Goal: Task Accomplishment & Management: Use online tool/utility

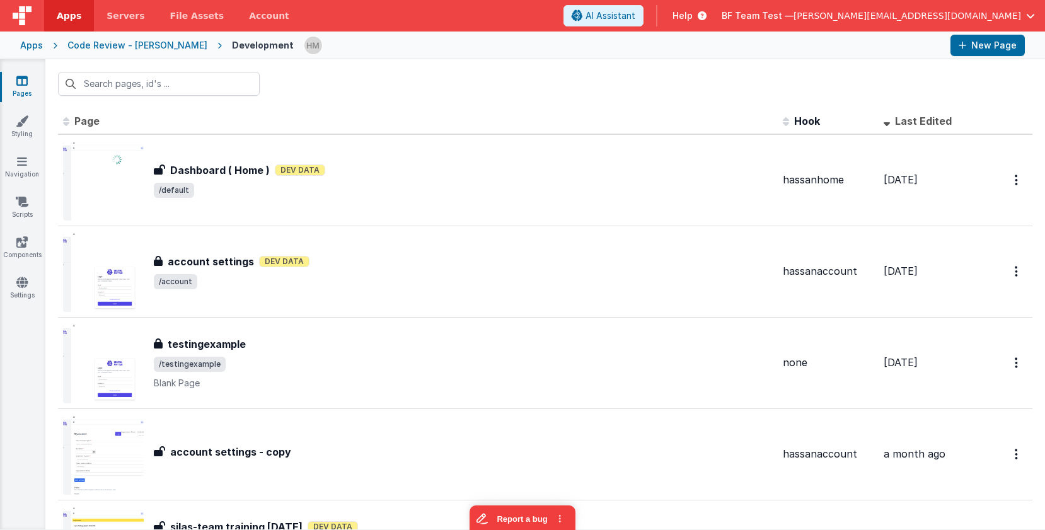
click at [794, 18] on span "BF Team Test —" at bounding box center [758, 15] width 72 height 13
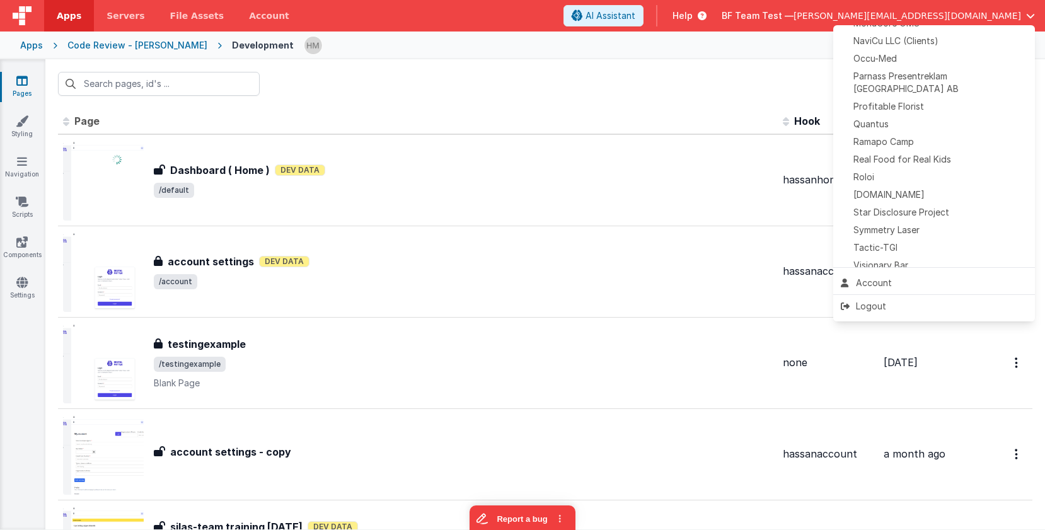
scroll to position [578, 0]
click at [910, 238] on div "Tactic-TGI" at bounding box center [934, 244] width 187 height 13
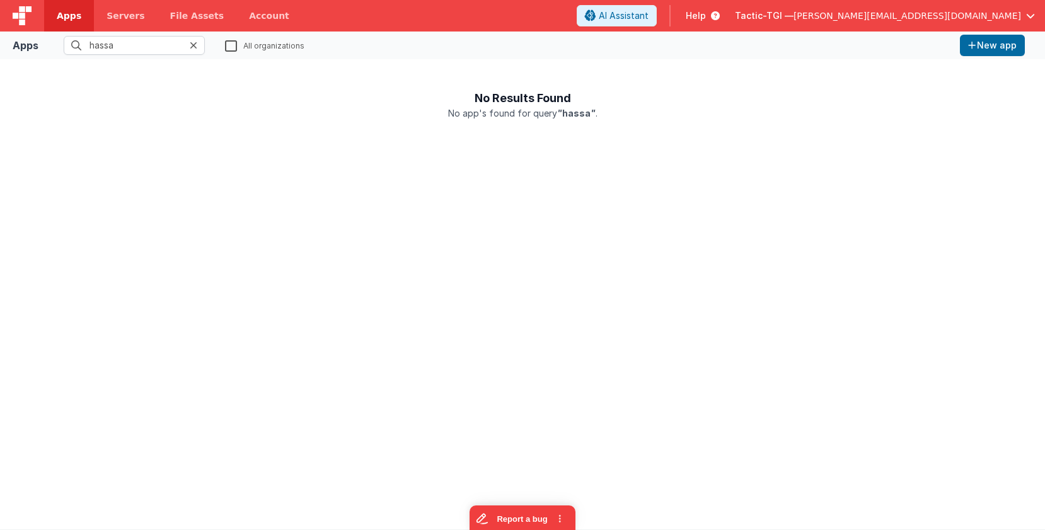
click at [196, 44] on icon at bounding box center [194, 45] width 8 height 10
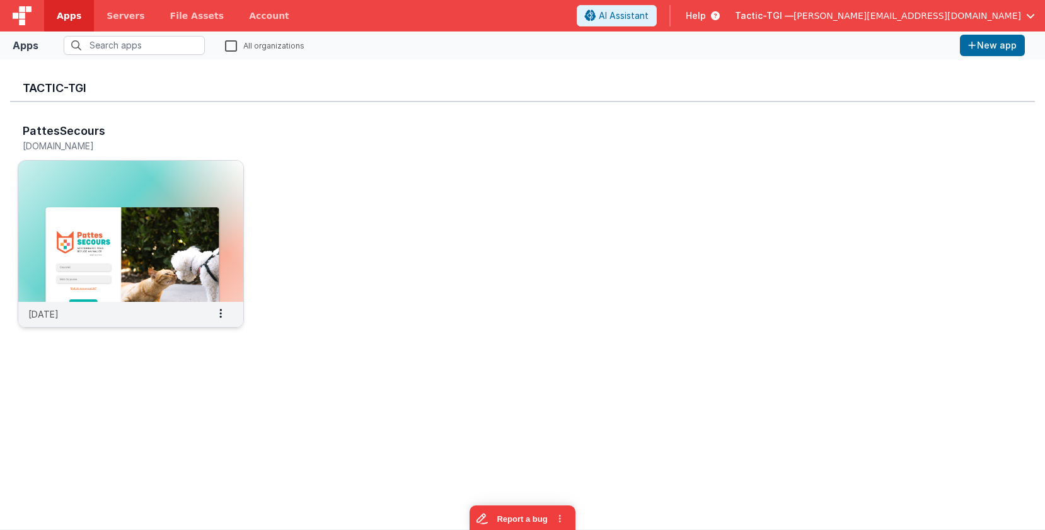
click at [166, 212] on img at bounding box center [130, 231] width 225 height 141
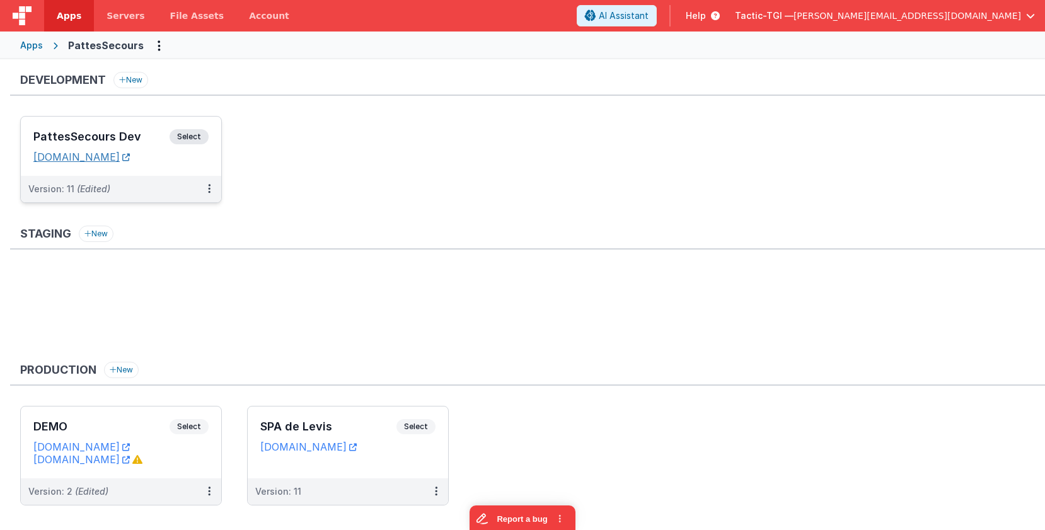
click at [128, 156] on link "[DOMAIN_NAME]" at bounding box center [81, 157] width 96 height 13
click at [102, 134] on h3 "PattesSecours Dev" at bounding box center [101, 137] width 136 height 13
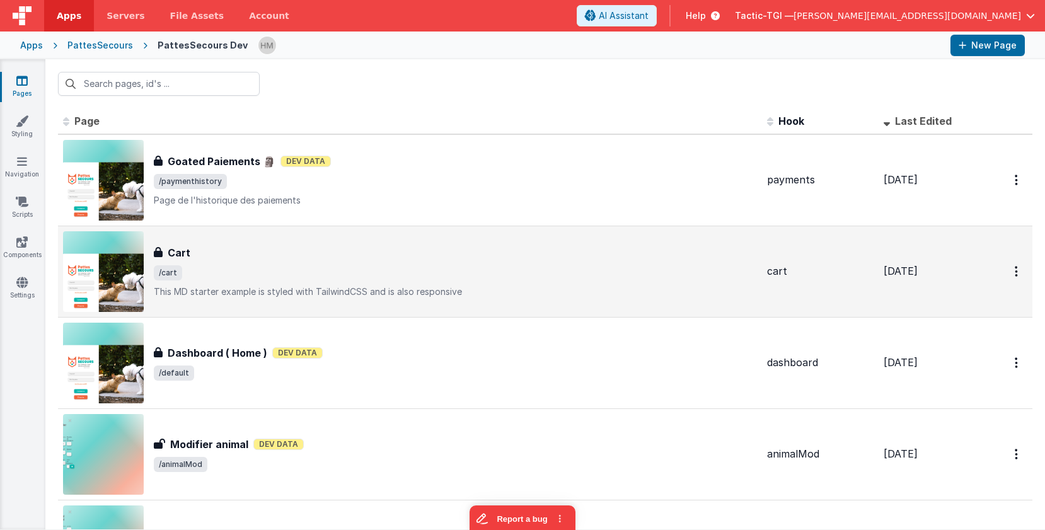
click at [354, 252] on div "Cart" at bounding box center [455, 252] width 603 height 15
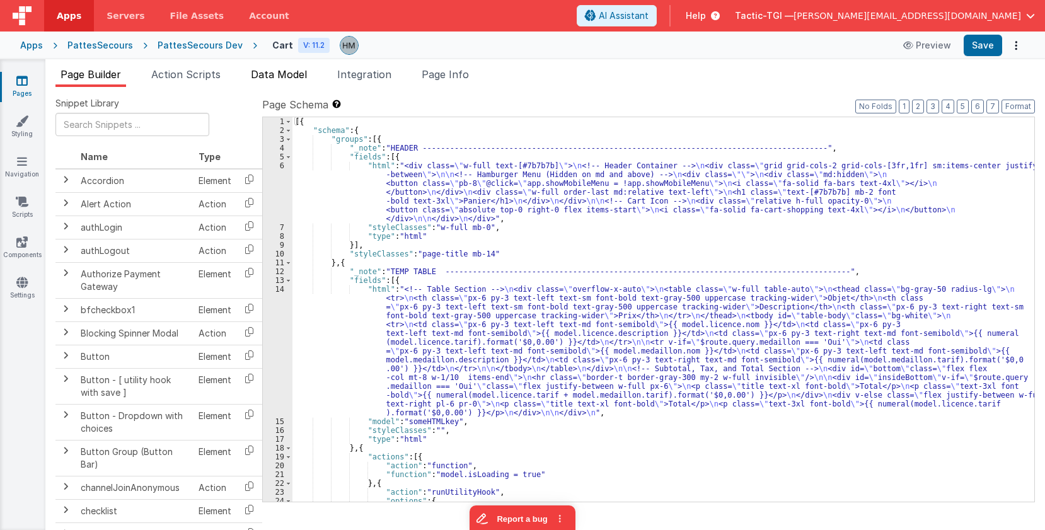
click at [303, 72] on span "Data Model" at bounding box center [279, 74] width 56 height 13
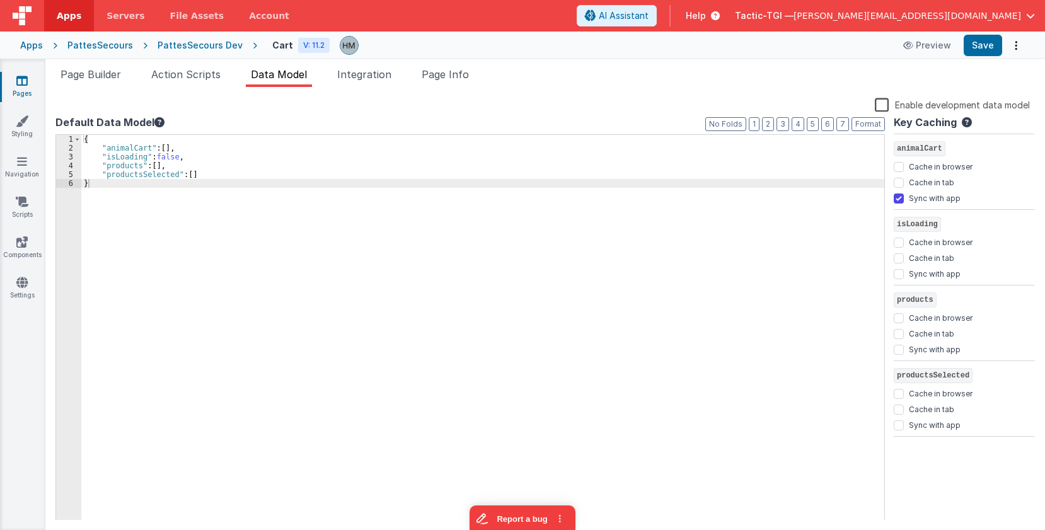
click at [885, 105] on label "Enable development data model" at bounding box center [952, 104] width 155 height 15
click at [0, 0] on input "Enable development data model" at bounding box center [0, 0] width 0 height 0
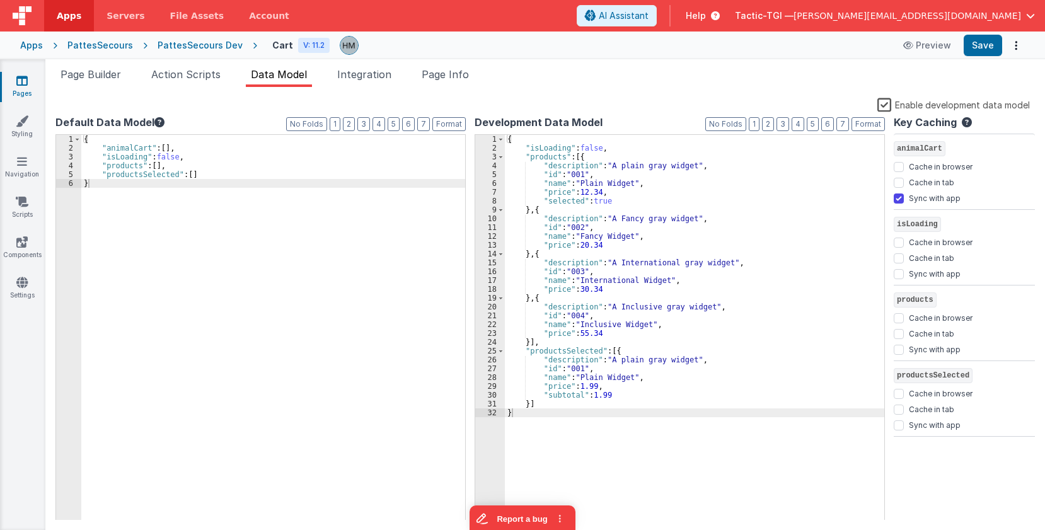
click at [889, 105] on label "Enable development data model" at bounding box center [954, 104] width 153 height 15
click at [0, 0] on input "Enable development data model" at bounding box center [0, 0] width 0 height 0
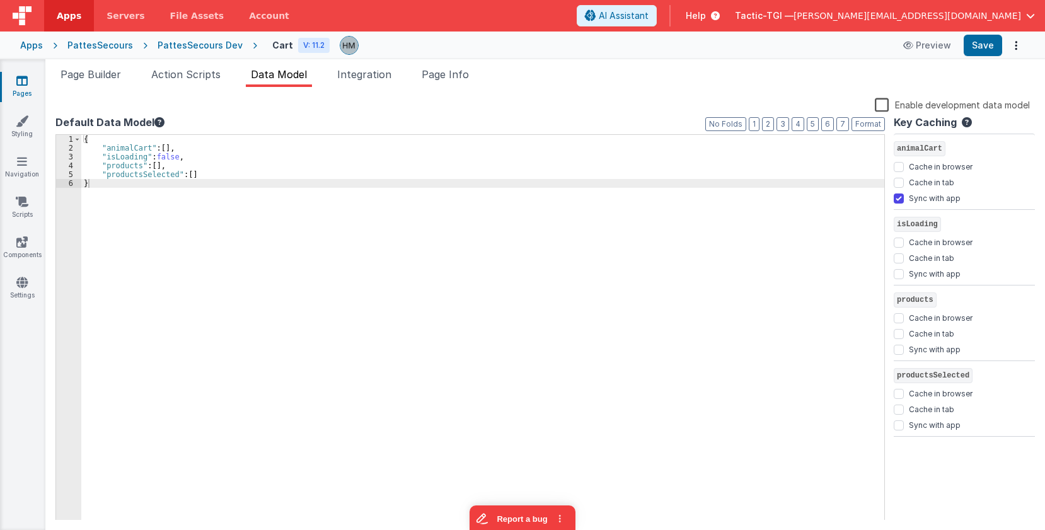
click at [209, 177] on div "{ "animalCart" : [ ] , "isLoading" : false , "products" : [ ] , "productsSelect…" at bounding box center [482, 337] width 803 height 404
click at [886, 105] on label "Enable development data model" at bounding box center [952, 104] width 155 height 15
click at [0, 0] on input "Enable development data model" at bounding box center [0, 0] width 0 height 0
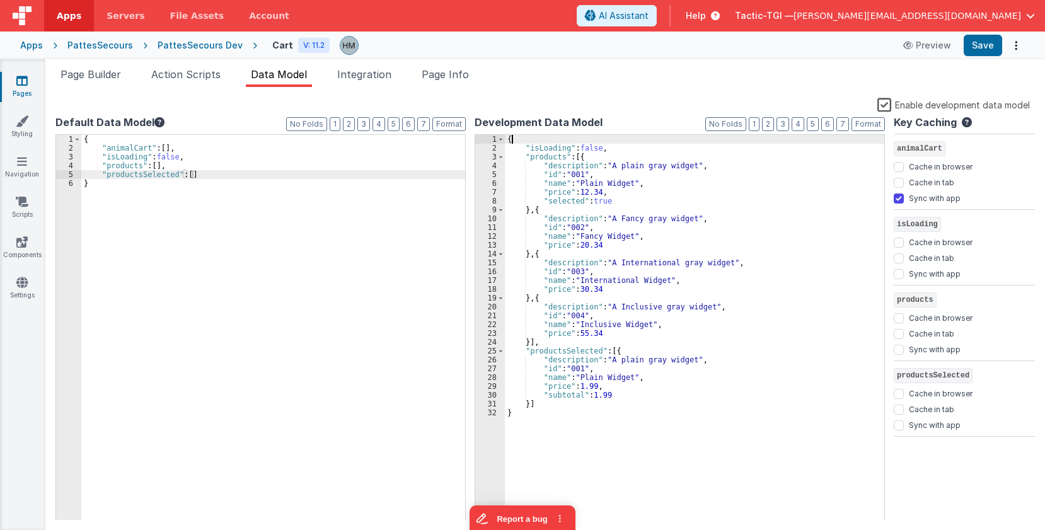
click at [568, 140] on div "{ "isLoading" : false , "products" : [{ "description" : "A plain gray widget" ,…" at bounding box center [695, 337] width 380 height 404
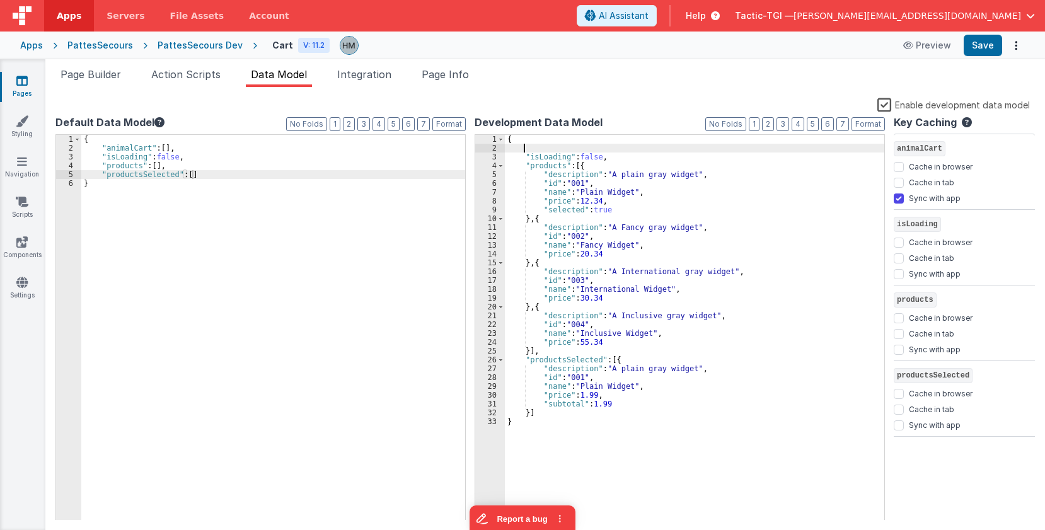
paste textarea
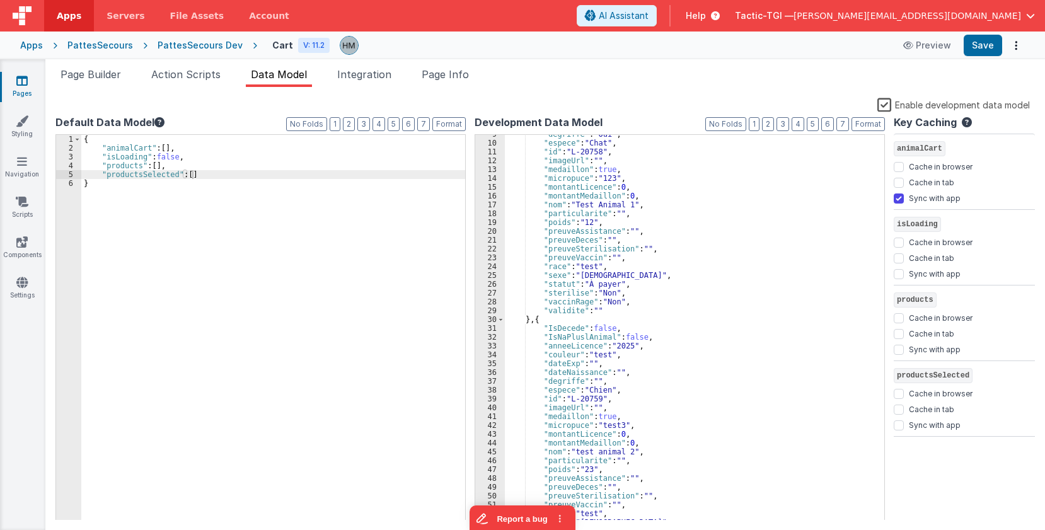
scroll to position [76, 0]
click at [875, 124] on button "Format" at bounding box center [868, 124] width 33 height 14
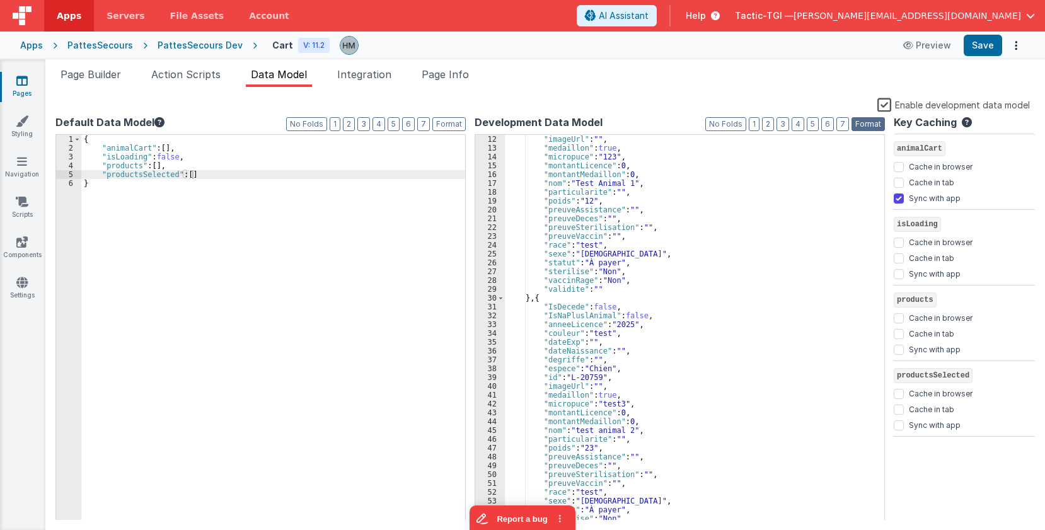
scroll to position [0, 0]
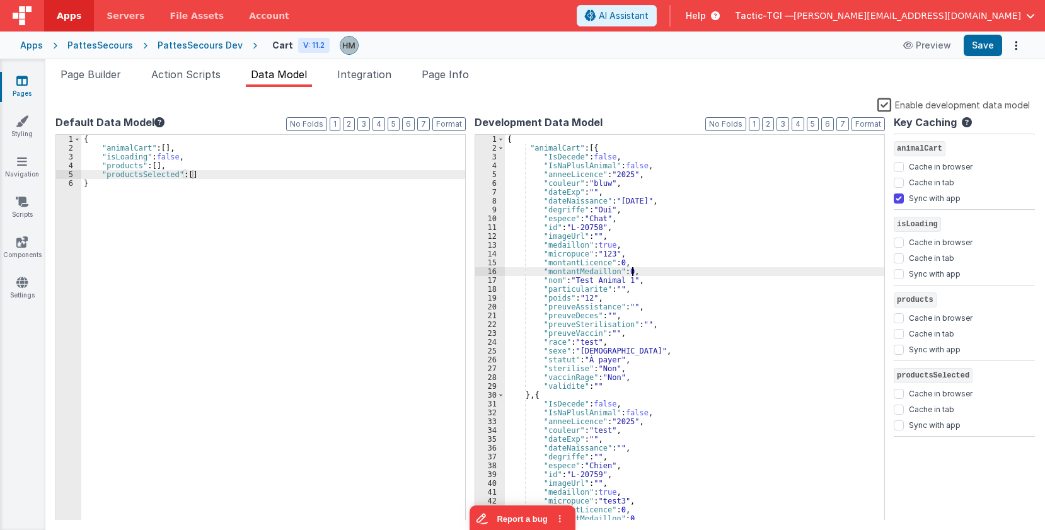
click at [648, 274] on div "{ "animalCart" : [{ "IsDecede" : false , "IsNaPluslAnimal" : false , "anneeLice…" at bounding box center [695, 337] width 380 height 404
click at [644, 282] on div "{ "animalCart" : [{ "IsDecede" : false , "IsNaPluslAnimal" : false , "anneeLice…" at bounding box center [695, 337] width 380 height 404
click at [553, 296] on div "{ "animalCart" : [{ "IsDecede" : false , "IsNaPluslAnimal" : false , "anneeLice…" at bounding box center [695, 337] width 380 height 404
click at [554, 296] on div "{ "animalCart" : [{ "IsDecede" : false , "IsNaPluslAnimal" : false , "anneeLice…" at bounding box center [695, 337] width 380 height 404
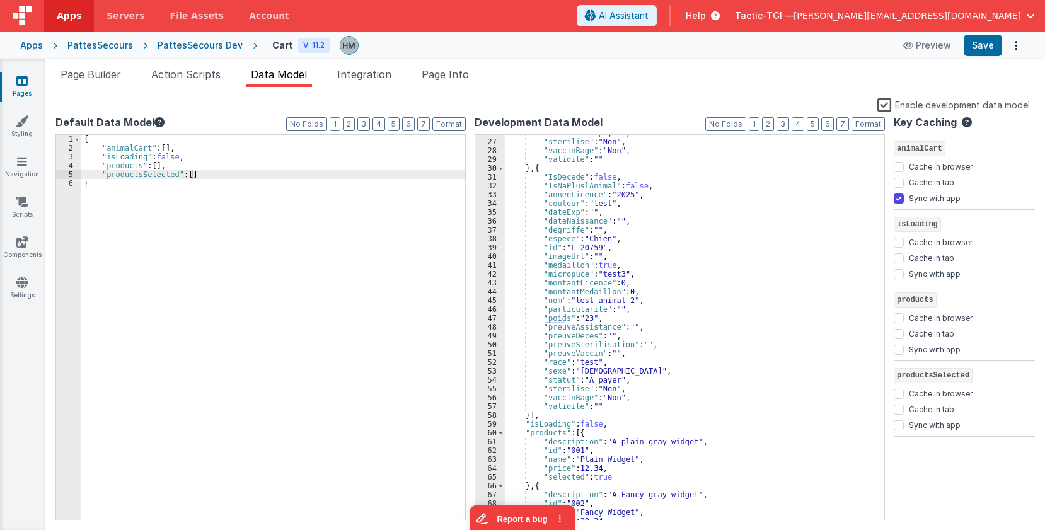
scroll to position [303, 0]
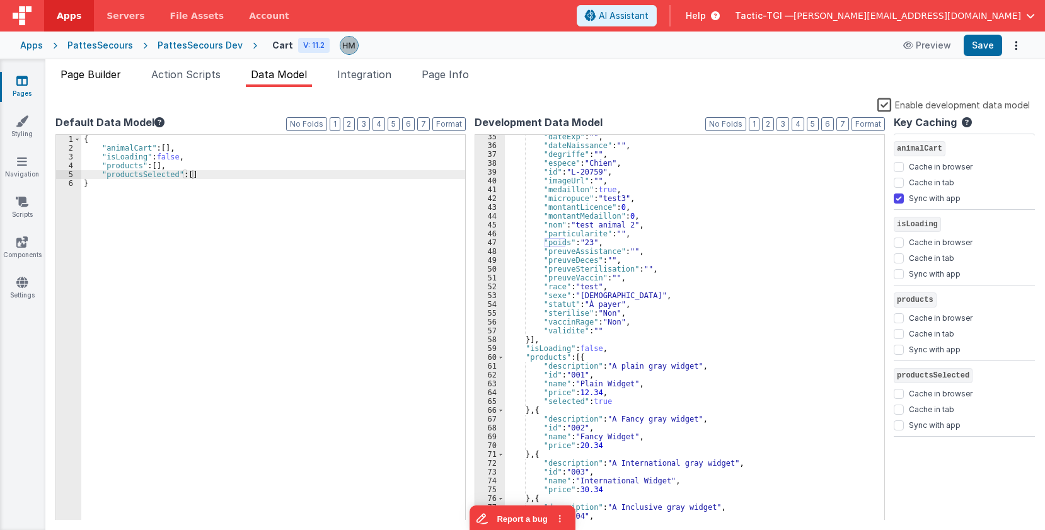
click at [88, 79] on span "Page Builder" at bounding box center [91, 74] width 61 height 13
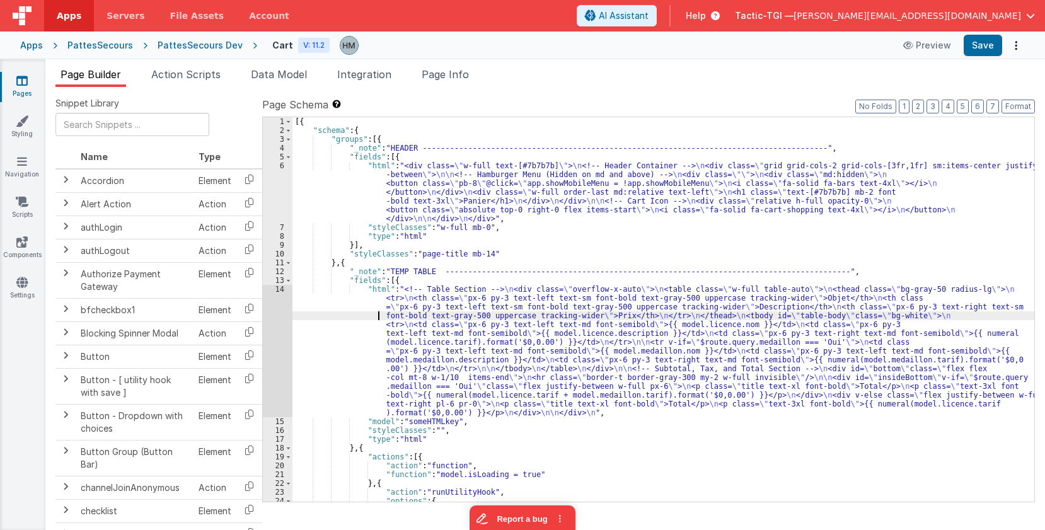
click at [332, 313] on div "[{ "schema" : { "groups" : [{ "_note" : "HEADER -------------------------------…" at bounding box center [664, 318] width 742 height 402
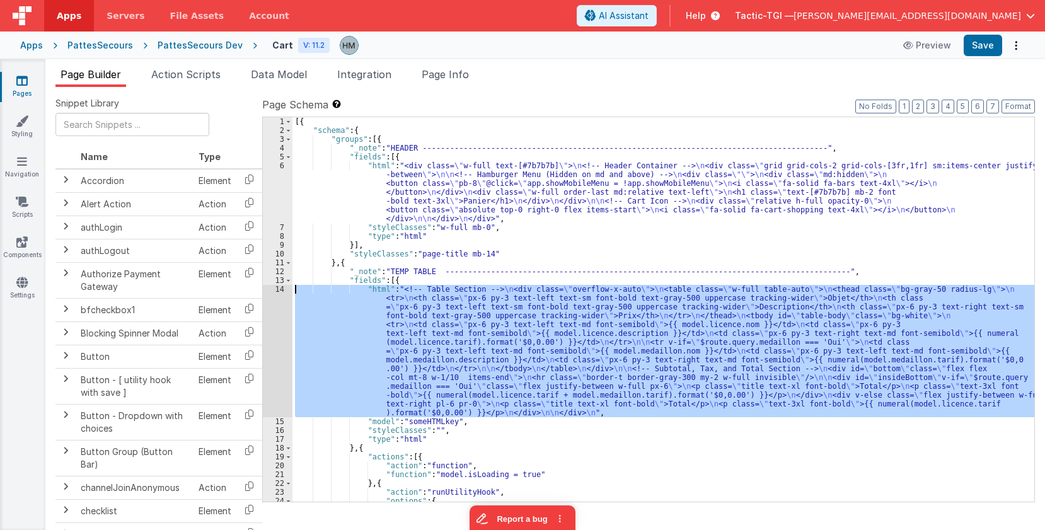
click at [275, 288] on div "14" at bounding box center [278, 351] width 30 height 132
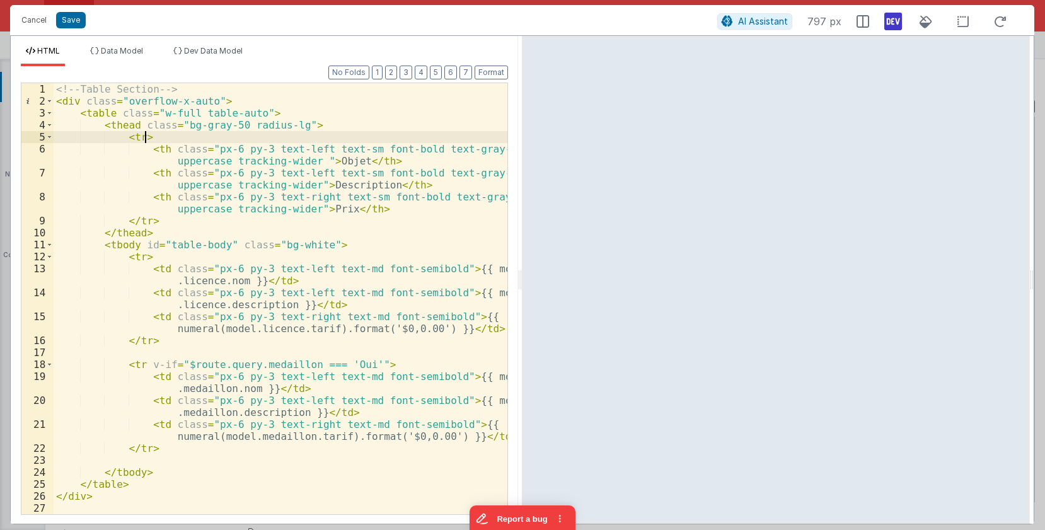
click at [356, 140] on div "<!-- Table Section --> < div class = "overflow-x-auto" > < table class = "w-ful…" at bounding box center [281, 310] width 454 height 455
click at [130, 49] on span "Data Model" at bounding box center [122, 50] width 42 height 9
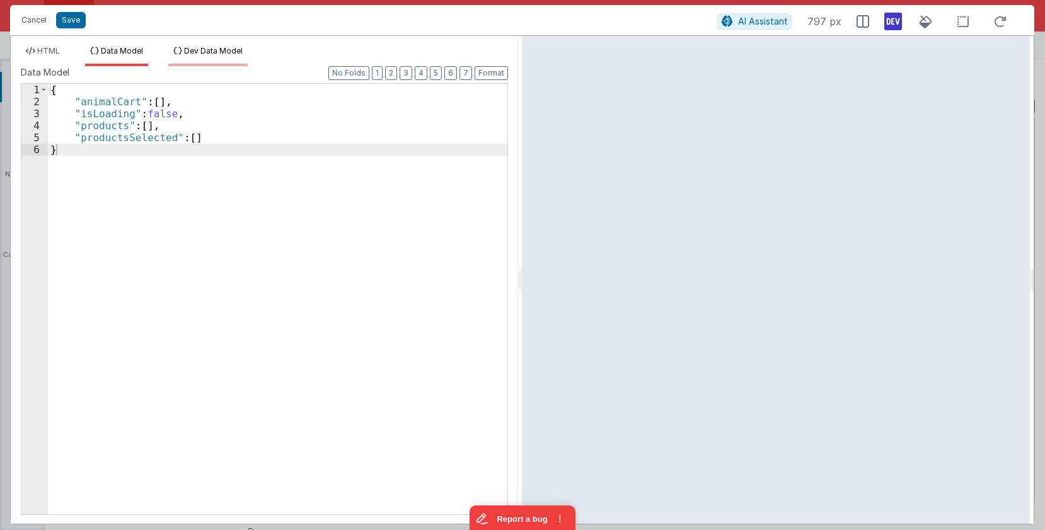
click at [218, 56] on li "Dev Data Model" at bounding box center [207, 56] width 79 height 20
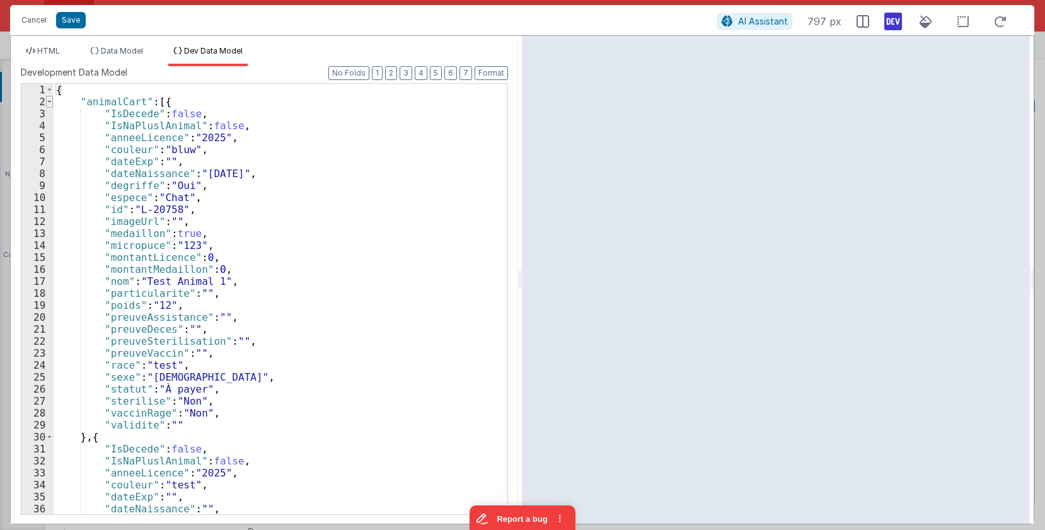
click at [49, 103] on span at bounding box center [49, 102] width 7 height 12
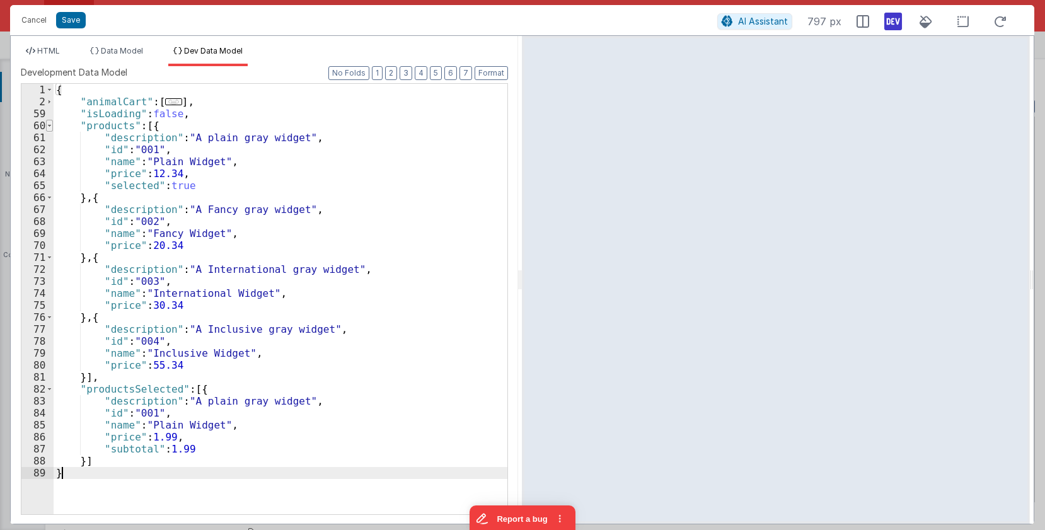
click at [46, 123] on span at bounding box center [49, 126] width 7 height 12
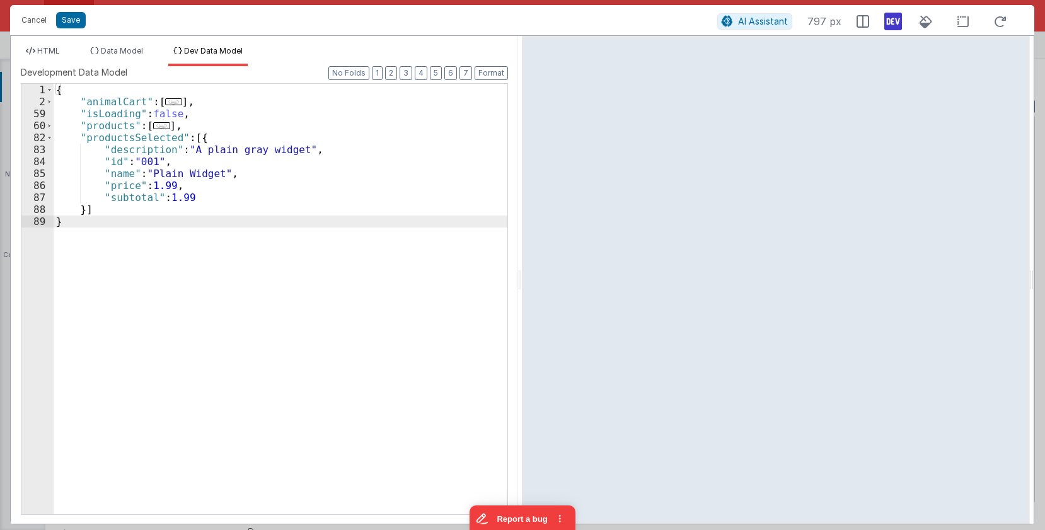
click at [100, 124] on div "{ "animalCart" : [ ... ] , "isLoading" : false , "products" : [ ... ] , "produc…" at bounding box center [281, 311] width 454 height 455
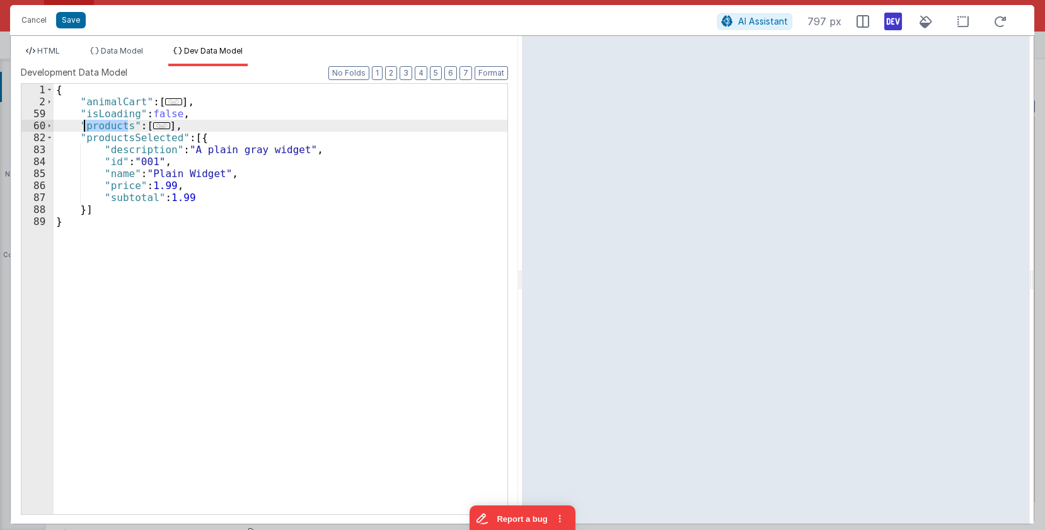
click at [100, 124] on div "{ "animalCart" : [ ... ] , "isLoading" : false , "products" : [ ... ] , "produc…" at bounding box center [281, 311] width 454 height 455
click at [45, 52] on span "HTML" at bounding box center [48, 50] width 23 height 9
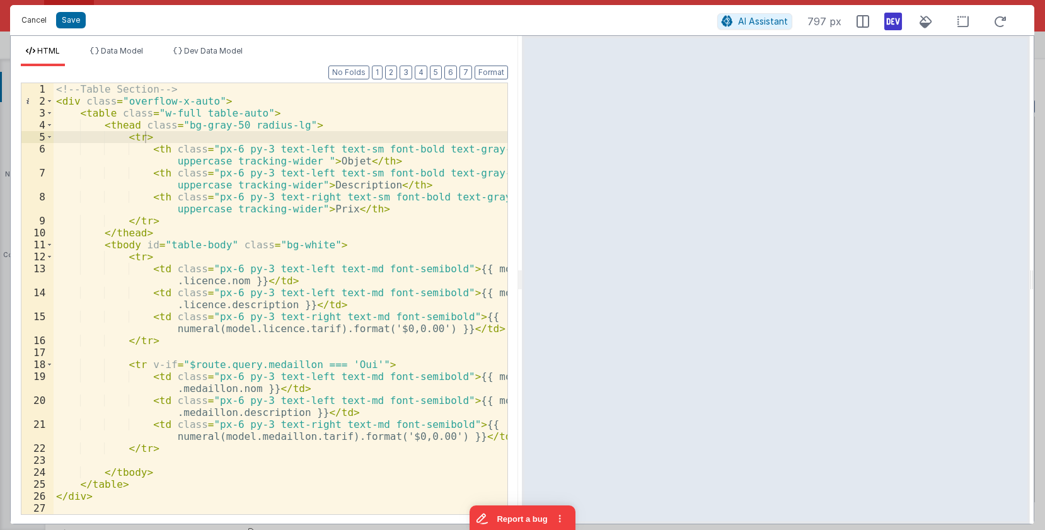
click at [37, 23] on button "Cancel" at bounding box center [34, 20] width 38 height 18
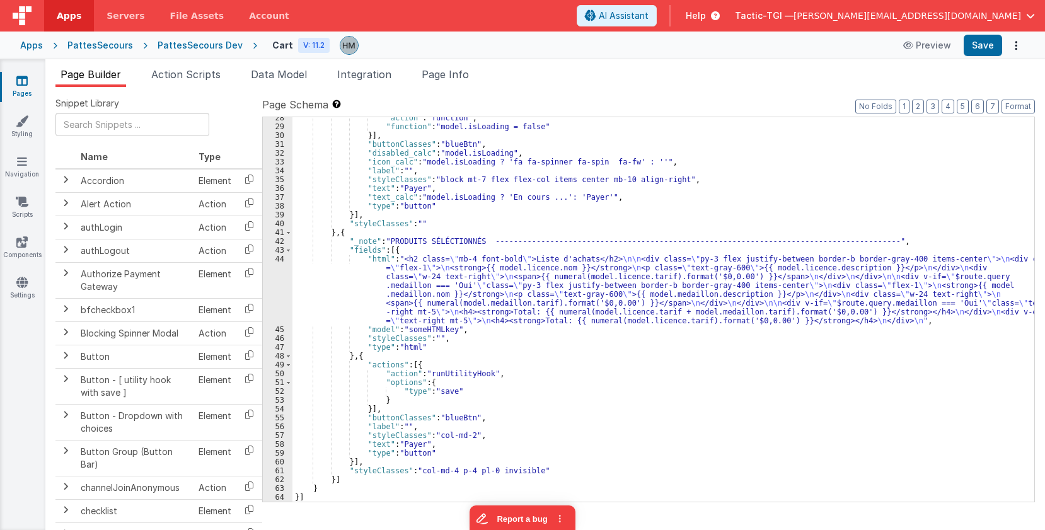
scroll to position [419, 0]
click at [334, 270] on div ""action" : "function" , "function" : "model.isLoading = false" }] , "buttonClas…" at bounding box center [664, 314] width 742 height 402
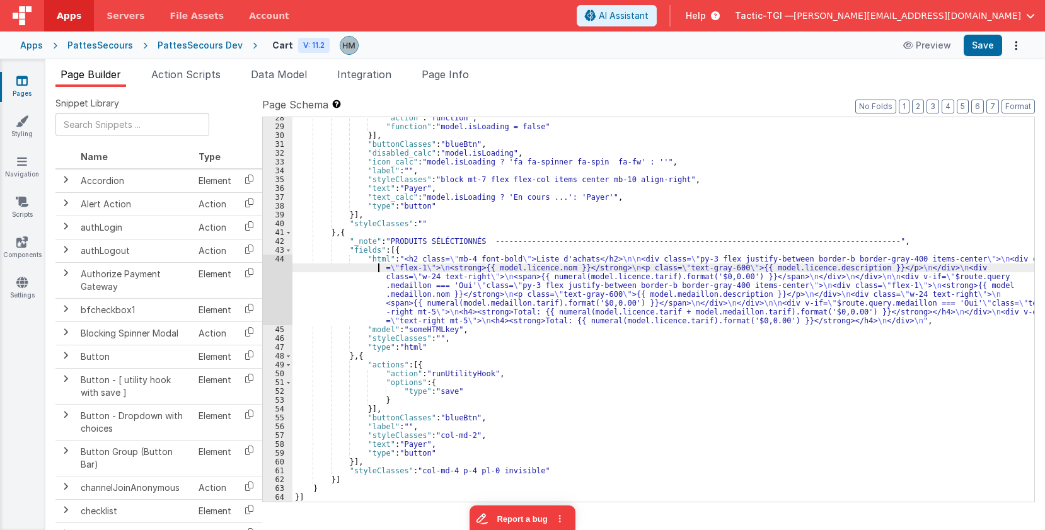
click at [277, 262] on div "44" at bounding box center [278, 290] width 30 height 71
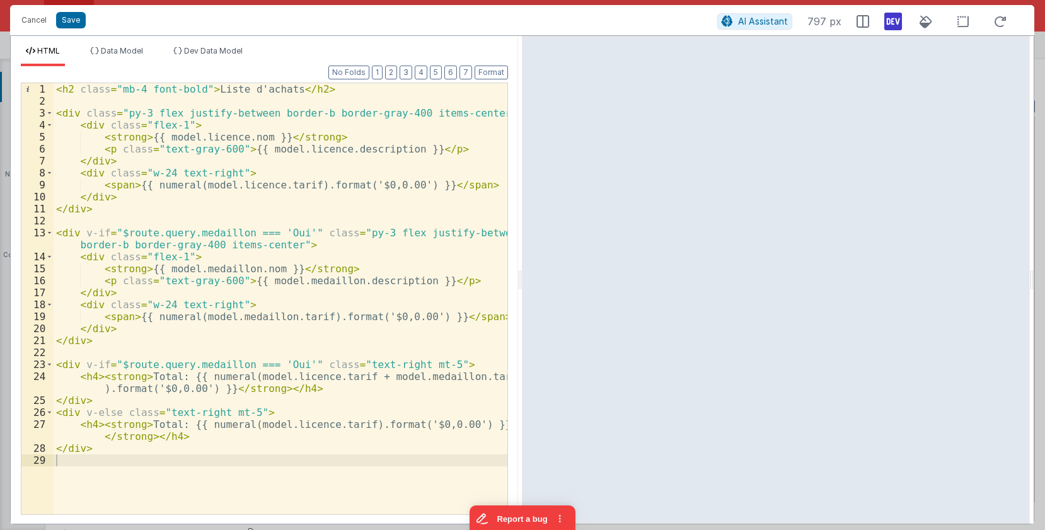
click at [16, 3] on div "Cancel Save AI Assistant 797 px HTML Data Model Dev Data Model Format 7 6 5 4 3…" at bounding box center [522, 265] width 1045 height 530
click at [44, 23] on button "Cancel" at bounding box center [34, 20] width 38 height 18
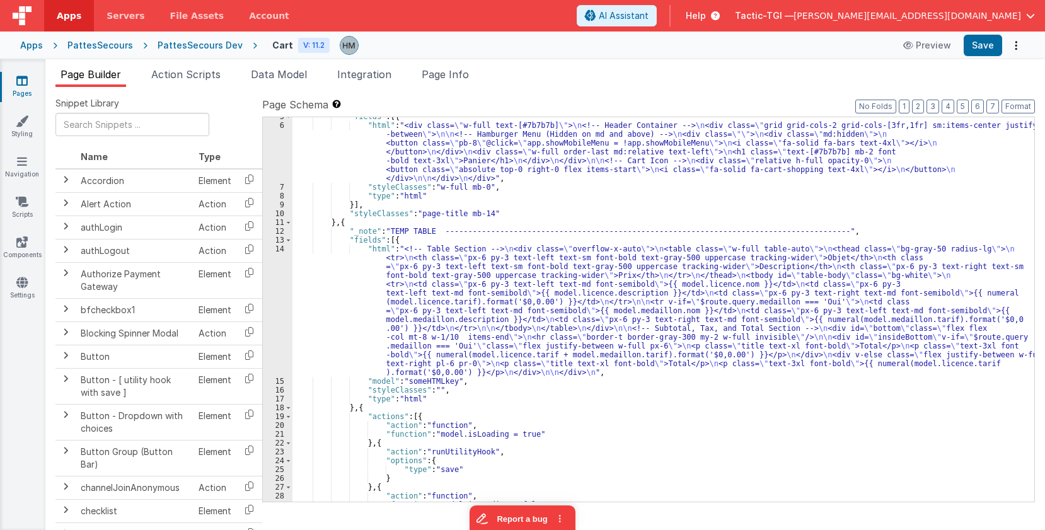
scroll to position [0, 0]
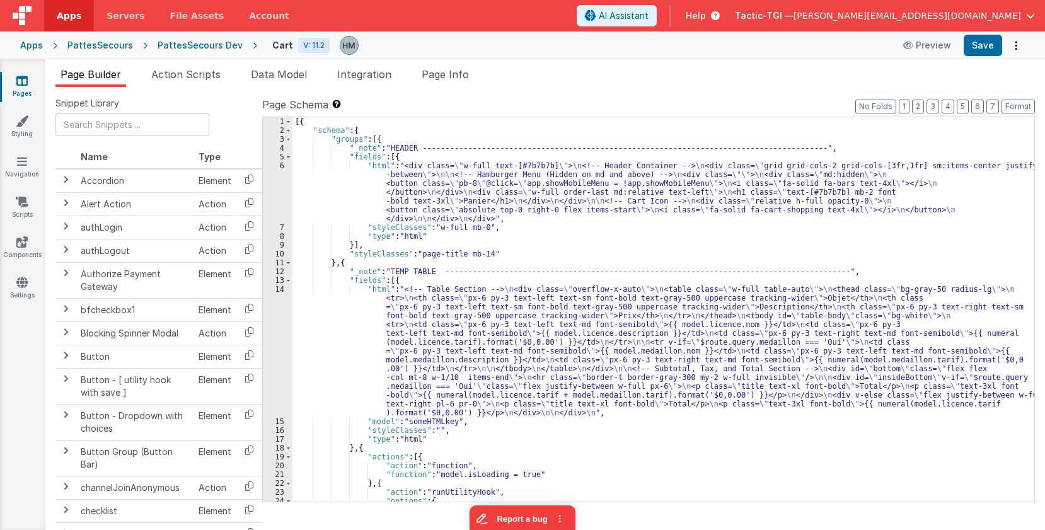
click at [385, 202] on div "[{ "schema" : { "groups" : [{ "_note" : "HEADER -------------------------------…" at bounding box center [664, 318] width 742 height 402
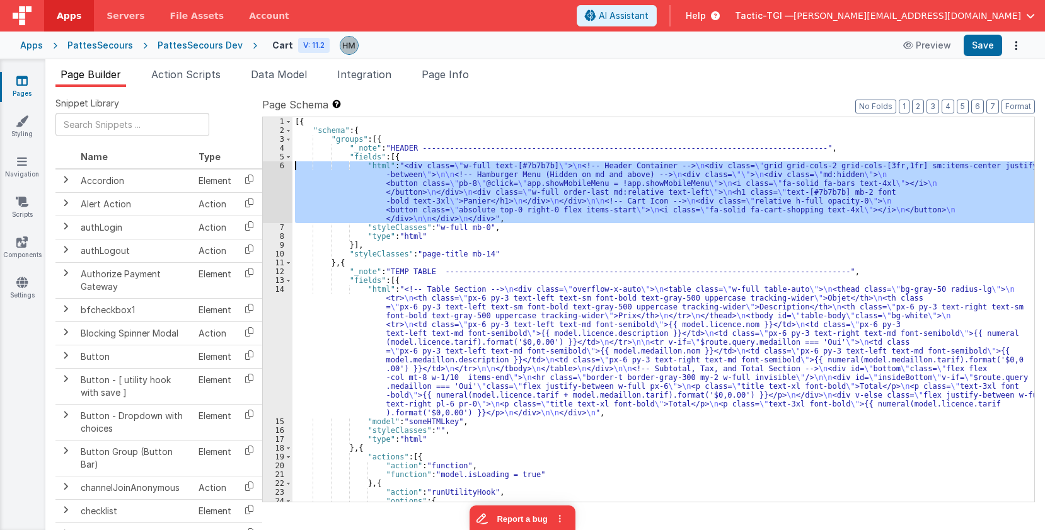
click at [274, 166] on div "6" at bounding box center [278, 192] width 30 height 62
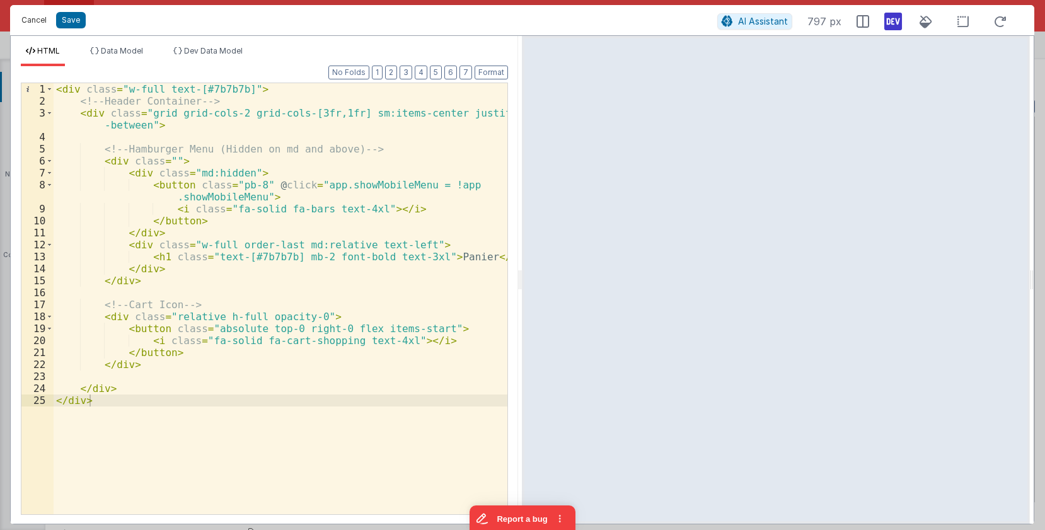
click at [38, 27] on button "Cancel" at bounding box center [34, 20] width 38 height 18
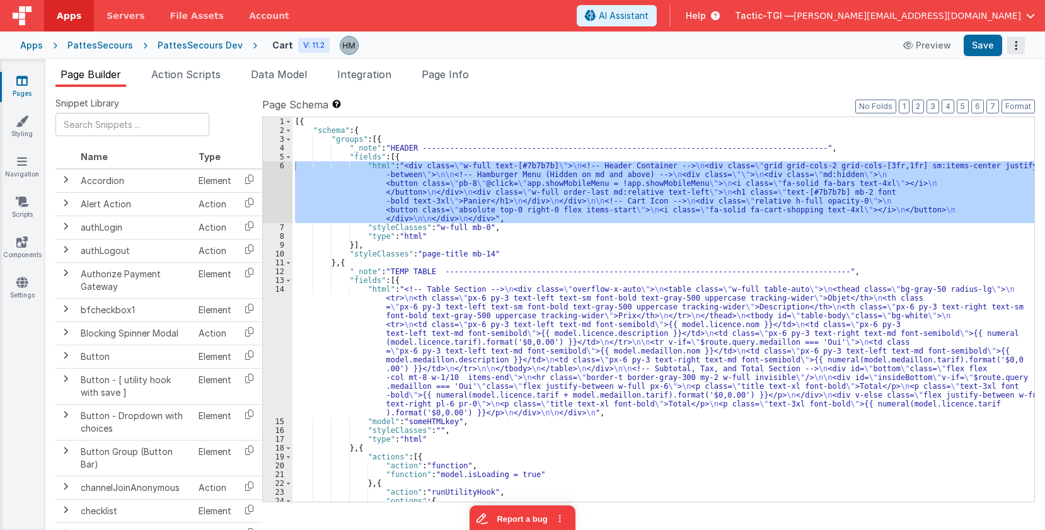
click at [1020, 50] on button "Options" at bounding box center [1017, 46] width 18 height 18
click at [975, 76] on link "Duplicate" at bounding box center [969, 71] width 111 height 24
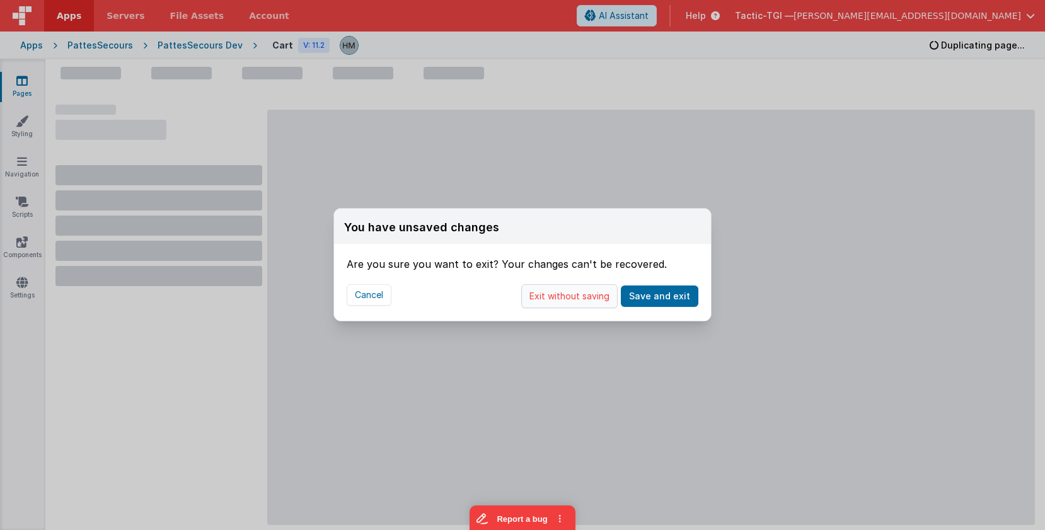
click at [560, 300] on button "Exit without saving" at bounding box center [569, 296] width 96 height 24
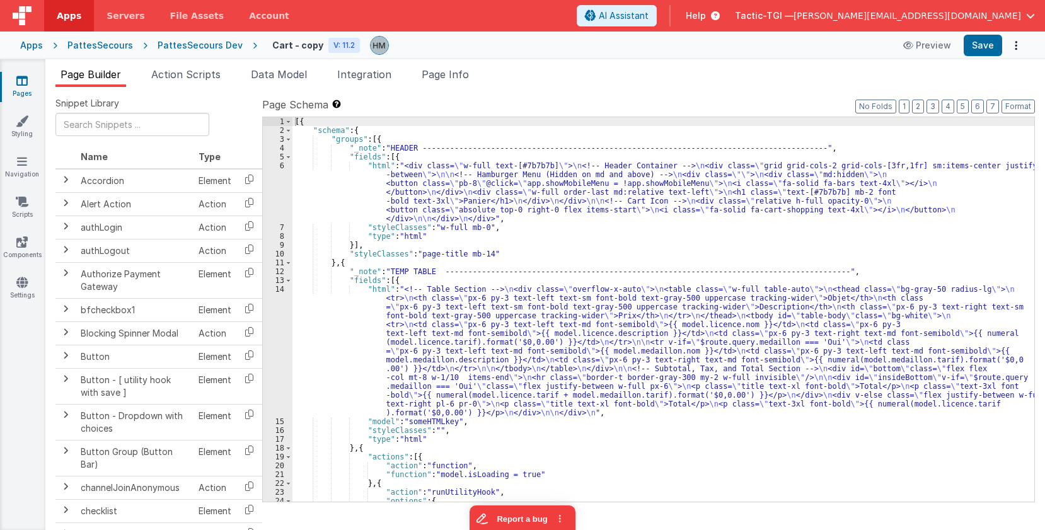
click at [300, 45] on h4 "Cart - copy" at bounding box center [297, 44] width 51 height 9
drag, startPoint x: 322, startPoint y: 48, endPoint x: 284, endPoint y: 44, distance: 38.6
click at [284, 44] on input "Cart - copy" at bounding box center [335, 45] width 141 height 19
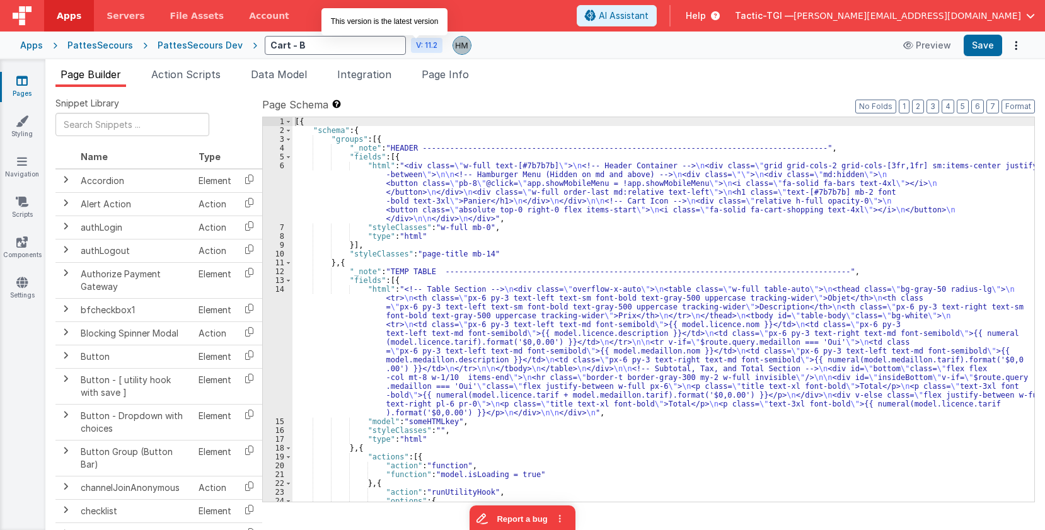
type input "Cart - BF"
click at [584, 173] on div "[{ "schema" : { "groups" : [{ "_note" : "HEADER -------------------------------…" at bounding box center [664, 318] width 742 height 402
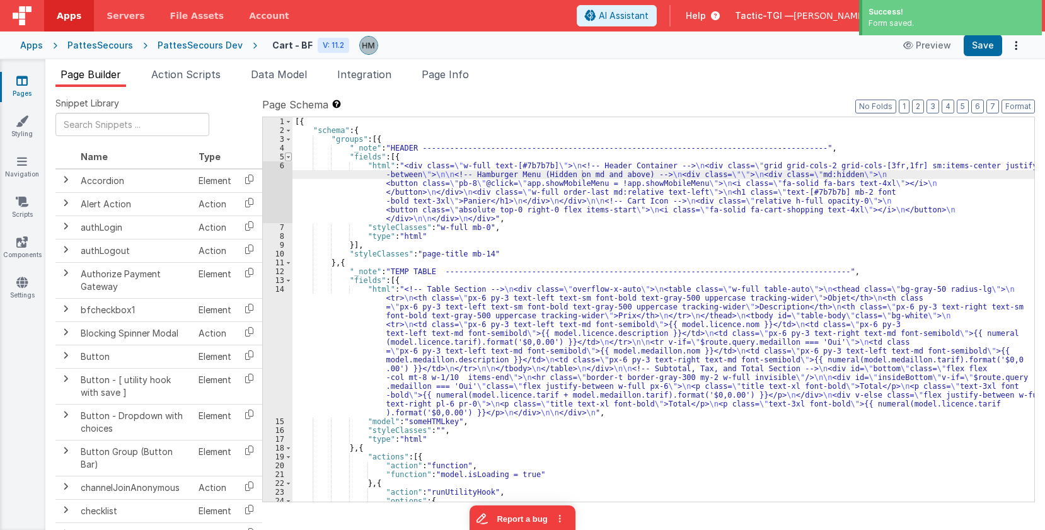
click at [290, 156] on span at bounding box center [288, 157] width 7 height 9
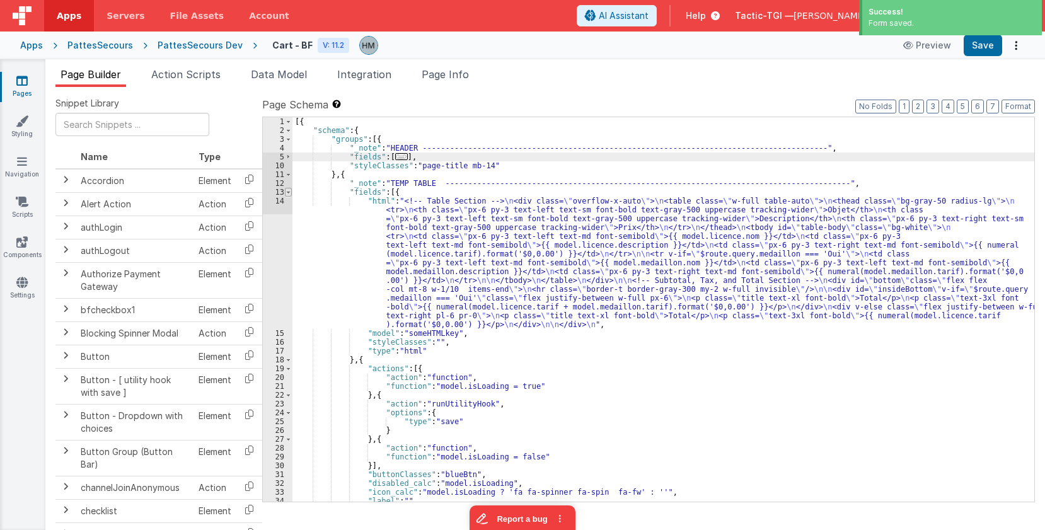
click at [288, 196] on span at bounding box center [288, 192] width 7 height 9
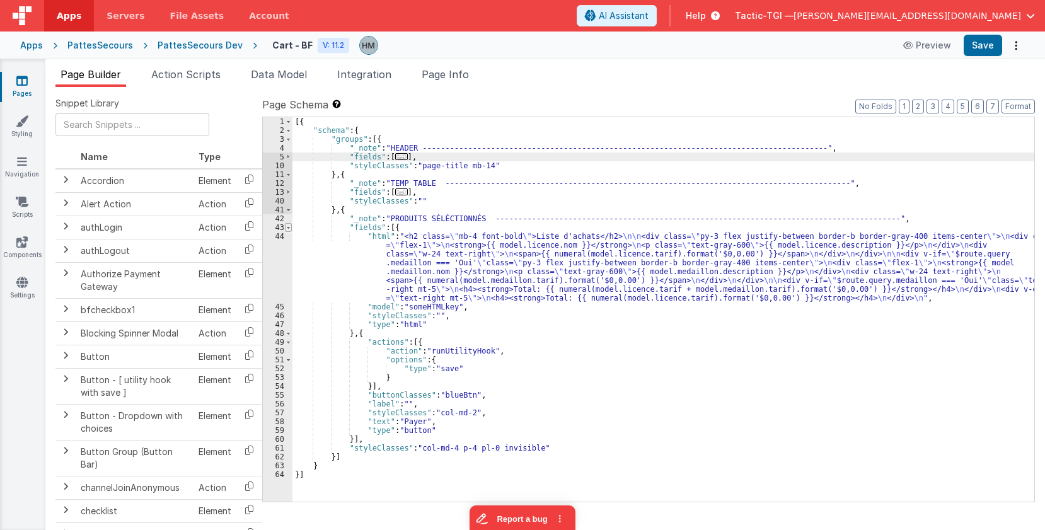
click at [288, 230] on span at bounding box center [288, 227] width 7 height 9
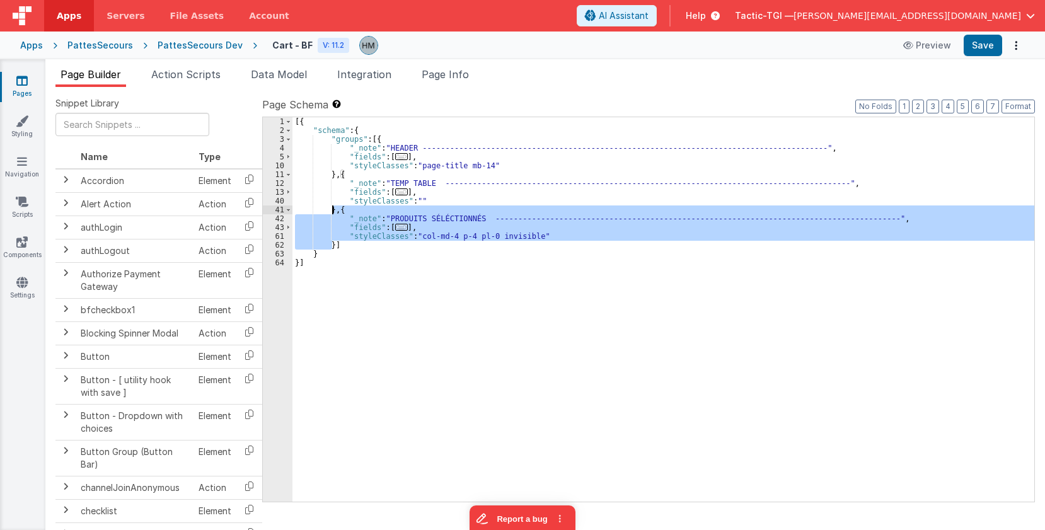
drag, startPoint x: 334, startPoint y: 243, endPoint x: 334, endPoint y: 211, distance: 32.2
click at [334, 211] on div "[{ "schema" : { "groups" : [{ "_note" : "HEADER -------------------------------…" at bounding box center [664, 318] width 742 height 402
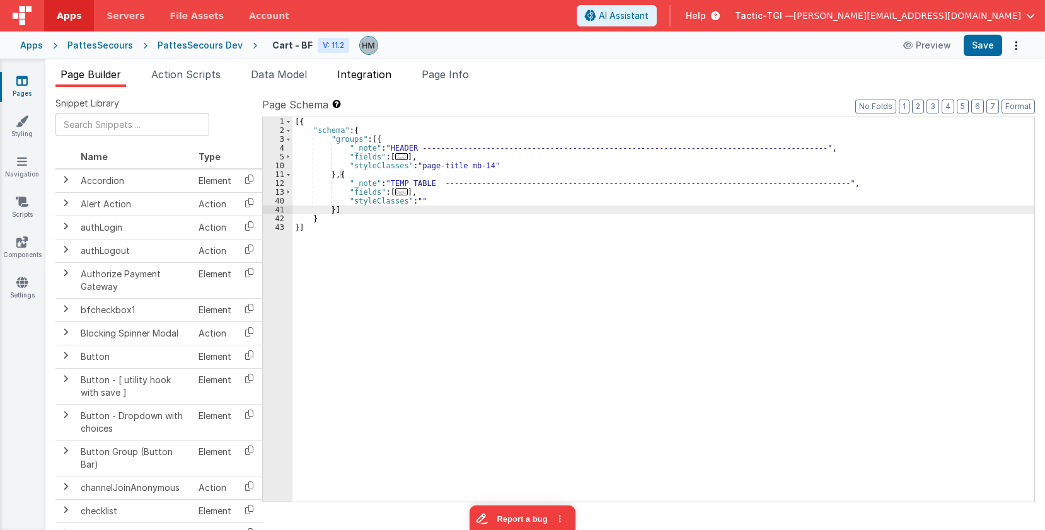
click at [360, 75] on span "Integration" at bounding box center [364, 74] width 54 height 13
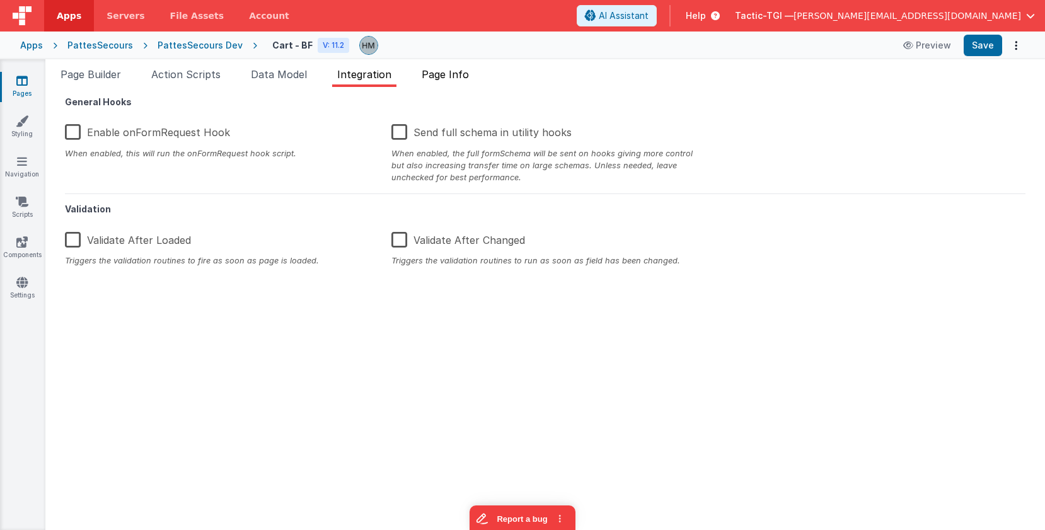
drag, startPoint x: 508, startPoint y: 53, endPoint x: 472, endPoint y: 71, distance: 40.3
click at [506, 55] on div "Cart - BF V: 11.2 Preview Save" at bounding box center [641, 45] width 768 height 21
click at [469, 71] on span "Page Info" at bounding box center [445, 74] width 47 height 13
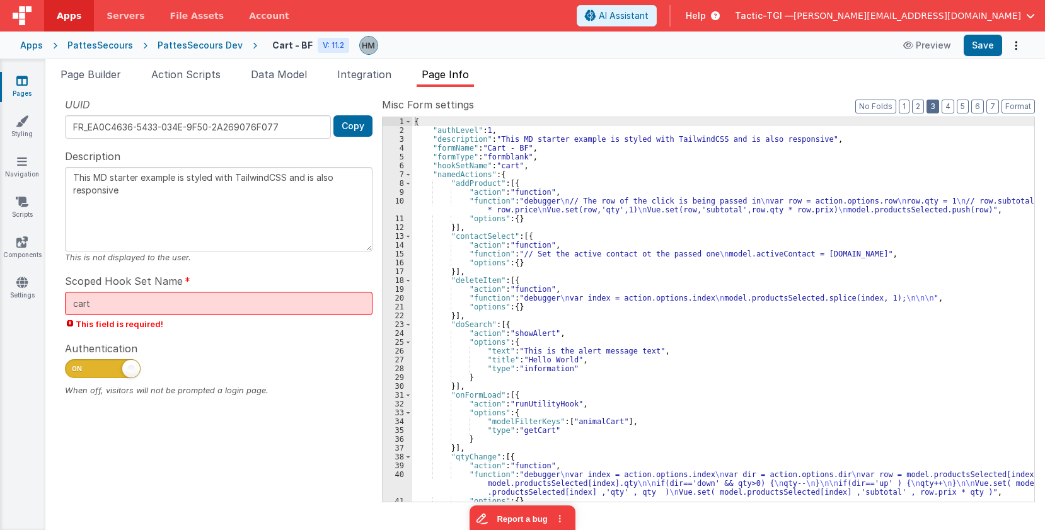
click at [936, 105] on button "3" at bounding box center [933, 107] width 13 height 14
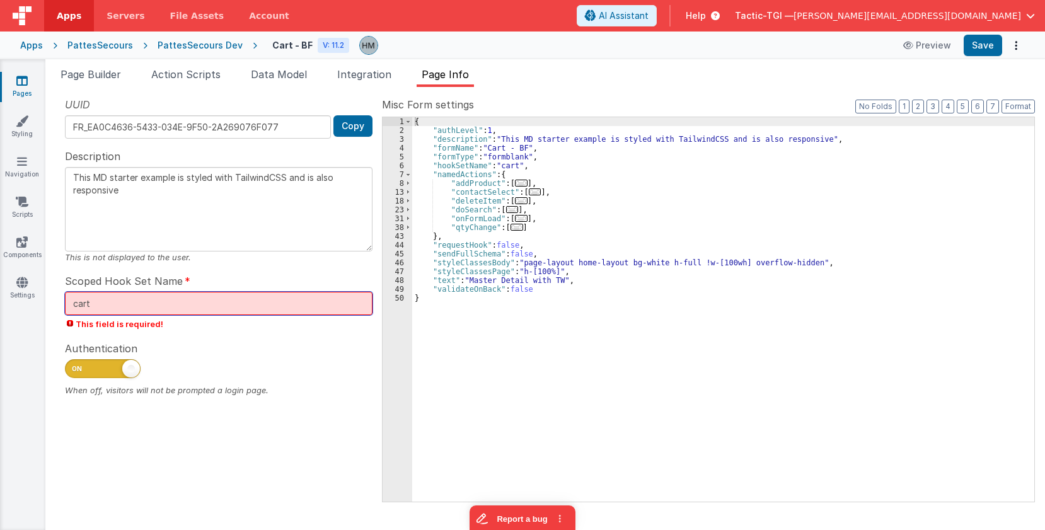
click at [259, 296] on input "cart" at bounding box center [219, 303] width 308 height 23
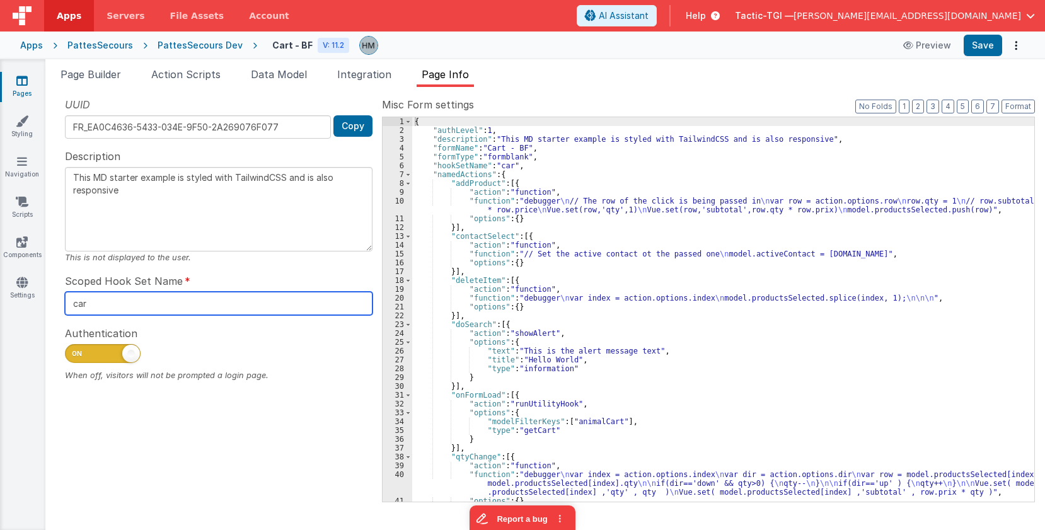
type input "cart"
click at [933, 106] on button "3" at bounding box center [933, 107] width 13 height 14
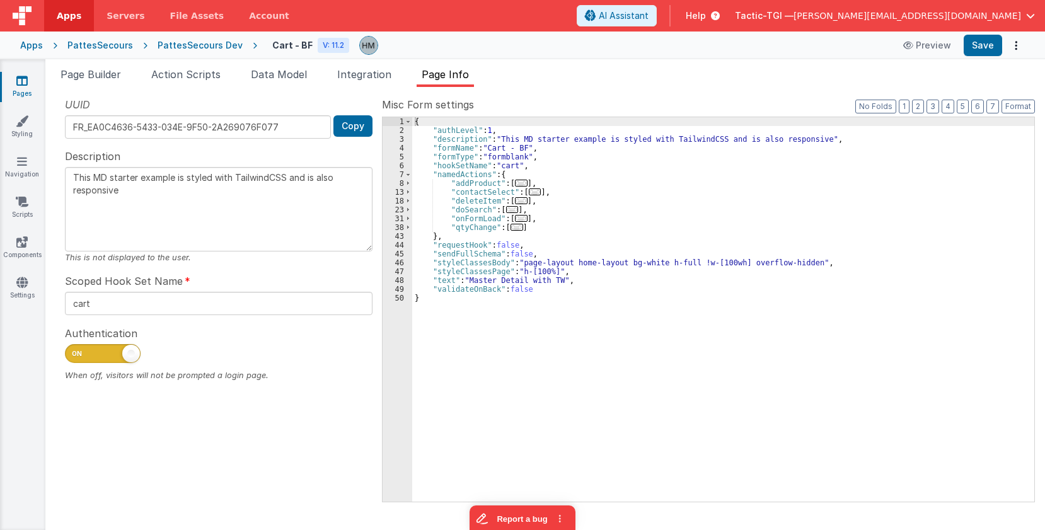
click at [509, 216] on div "{ "authLevel" : 1 , "description" : "This MD starter example is styled with Tai…" at bounding box center [723, 318] width 622 height 402
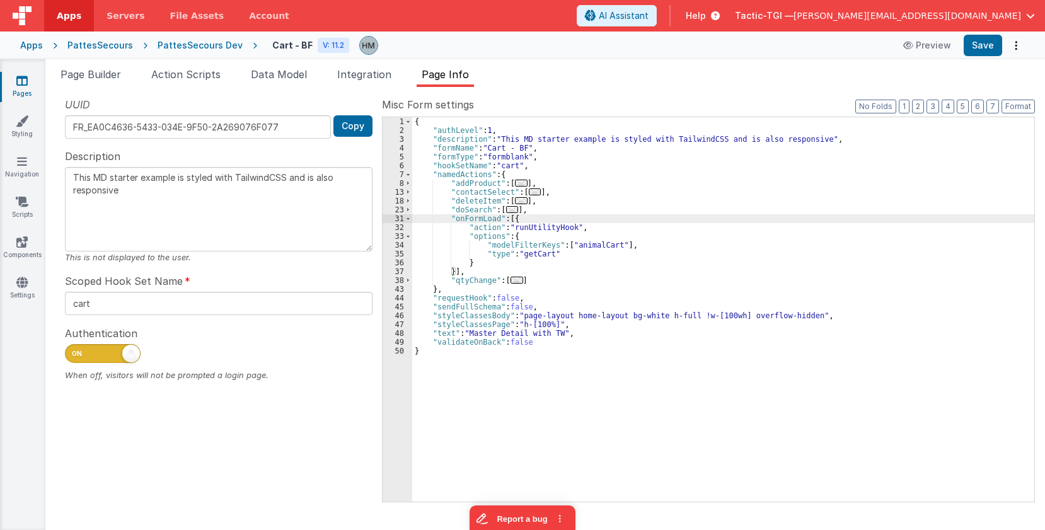
click at [534, 256] on div "{ "authLevel" : 1 , "description" : "This MD starter example is styled with Tai…" at bounding box center [723, 318] width 622 height 402
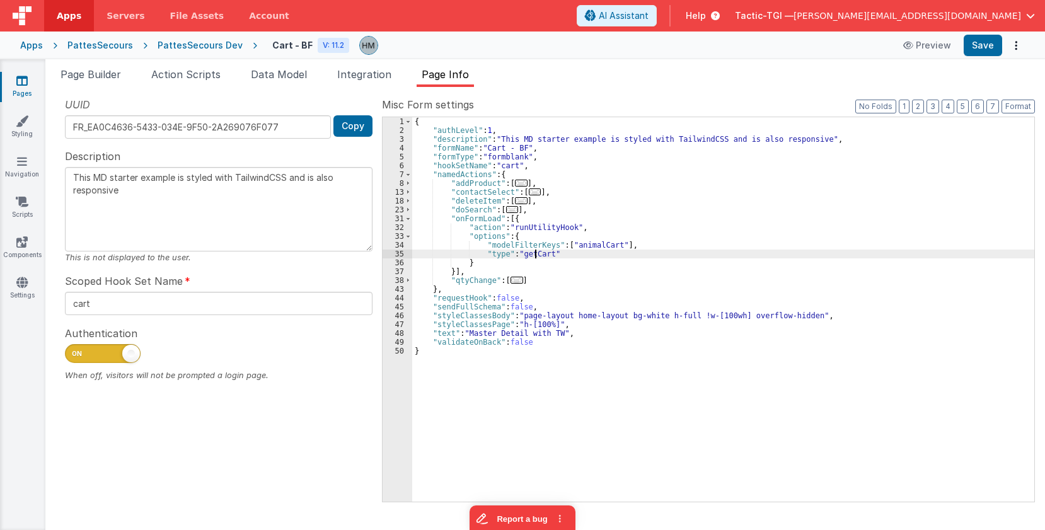
click at [534, 256] on div "{ "authLevel" : 1 , "description" : "This MD starter example is styled with Tai…" at bounding box center [723, 318] width 622 height 402
click at [108, 73] on span "Page Builder" at bounding box center [91, 74] width 61 height 13
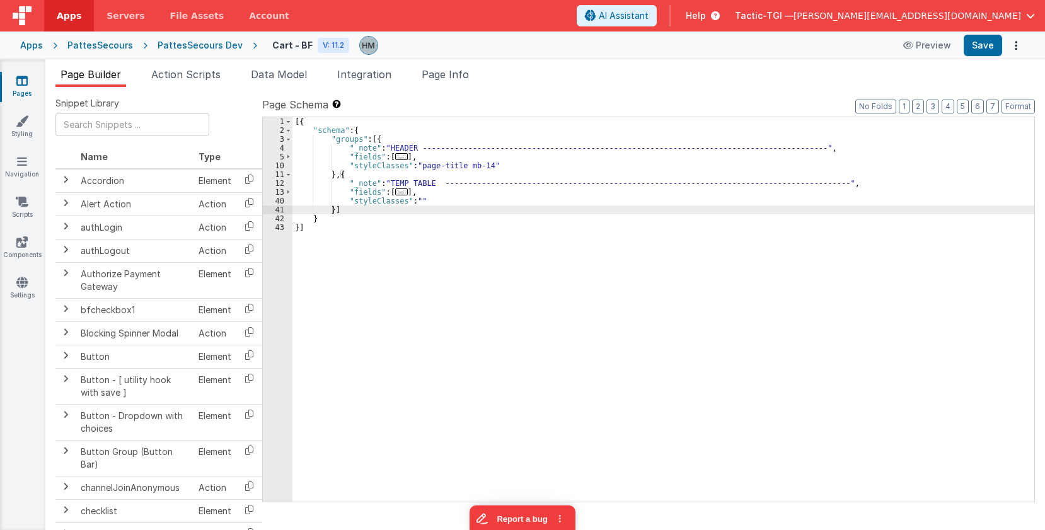
click at [397, 192] on span "..." at bounding box center [401, 192] width 13 height 7
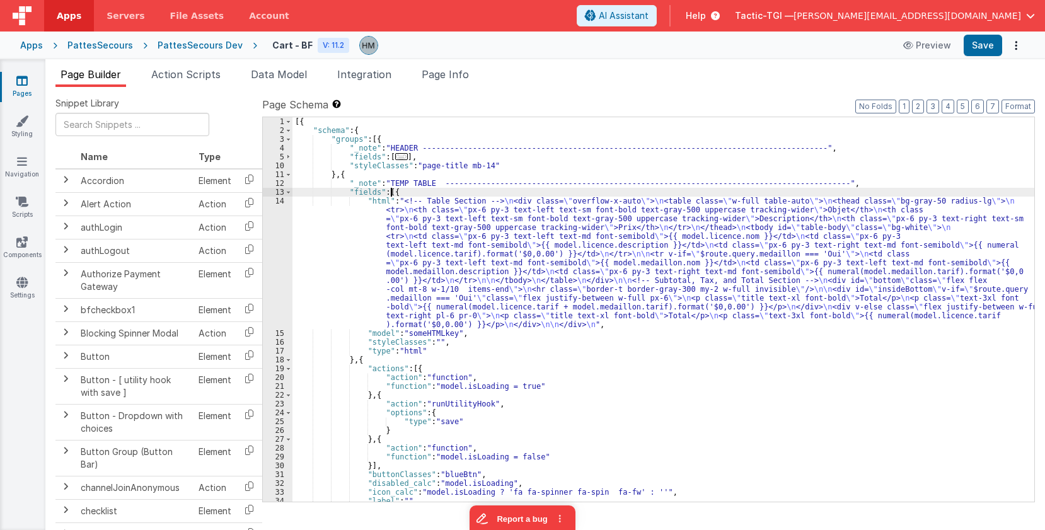
click at [390, 194] on div "[{ "schema" : { "groups" : [{ "_note" : "HEADER -------------------------------…" at bounding box center [664, 318] width 742 height 402
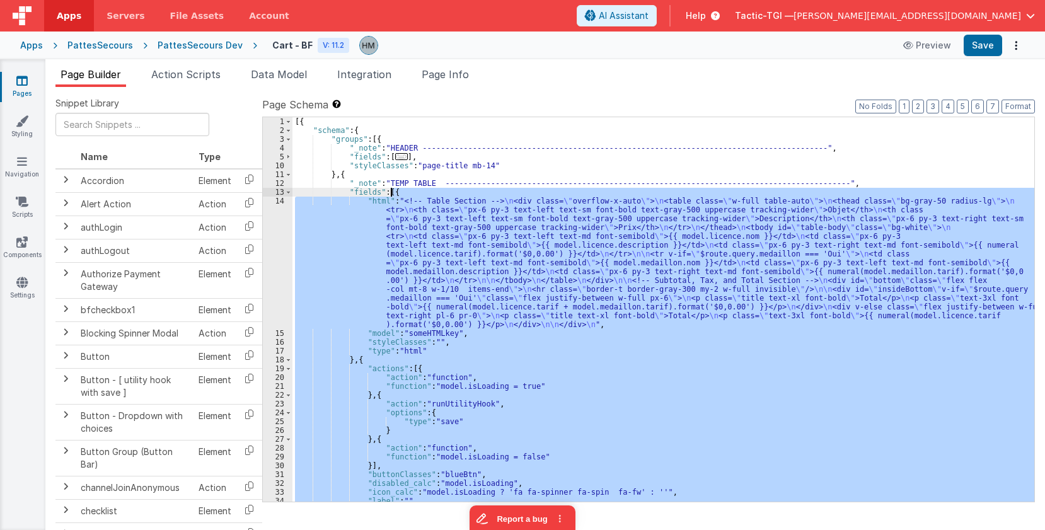
click at [390, 194] on div "[{ "schema" : { "groups" : [{ "_note" : "HEADER -------------------------------…" at bounding box center [664, 318] width 742 height 402
click at [499, 211] on div "[{ "schema" : { "groups" : [{ "_note" : "HEADER -------------------------------…" at bounding box center [664, 309] width 742 height 385
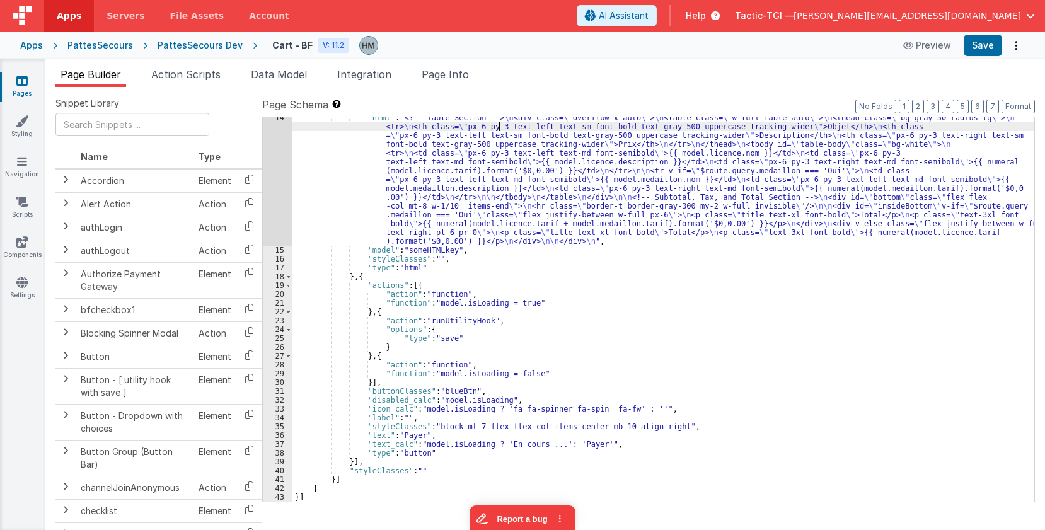
scroll to position [8, 0]
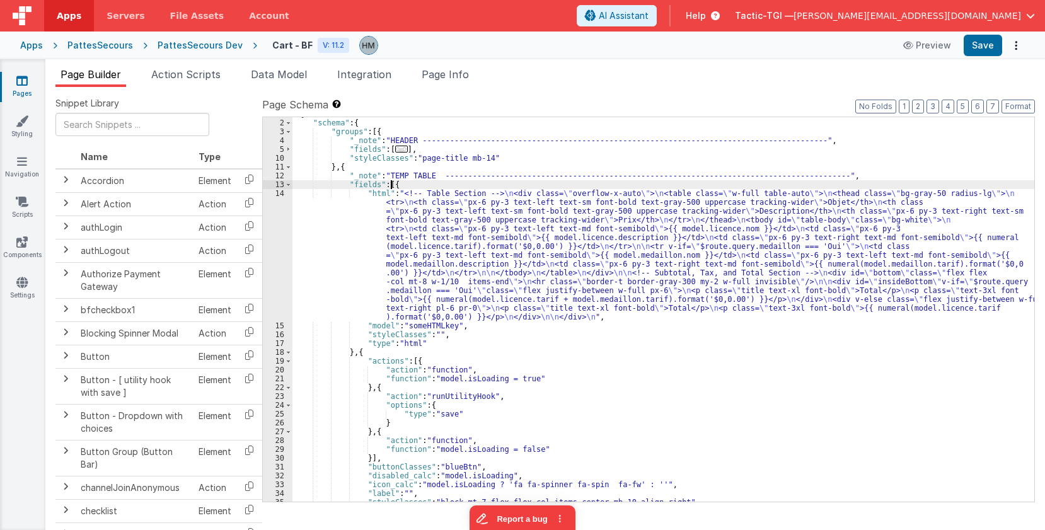
click at [392, 188] on div "[{ "schema" : { "groups" : [{ "_note" : "HEADER -------------------------------…" at bounding box center [664, 311] width 742 height 402
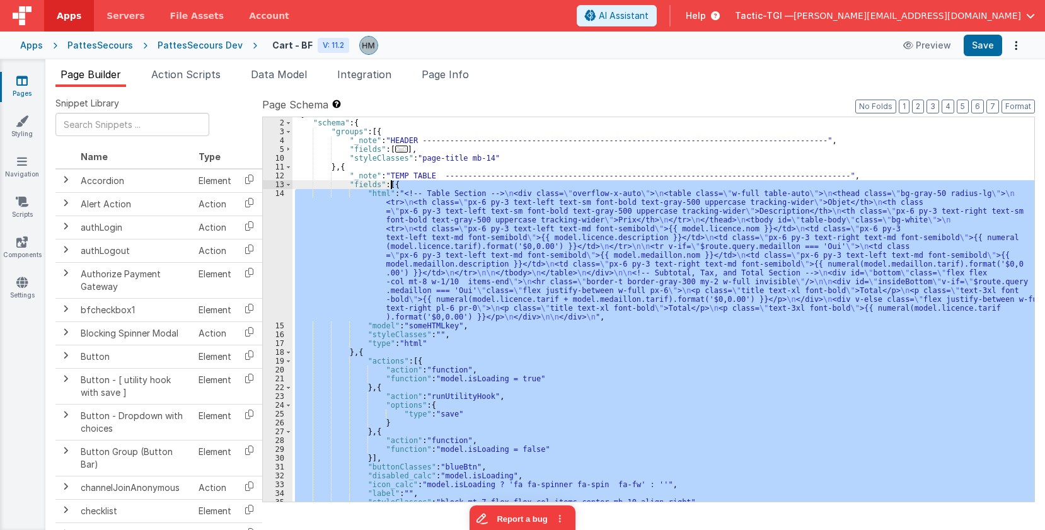
click at [392, 188] on div "[{ "schema" : { "groups" : [{ "_note" : "HEADER -------------------------------…" at bounding box center [664, 311] width 742 height 402
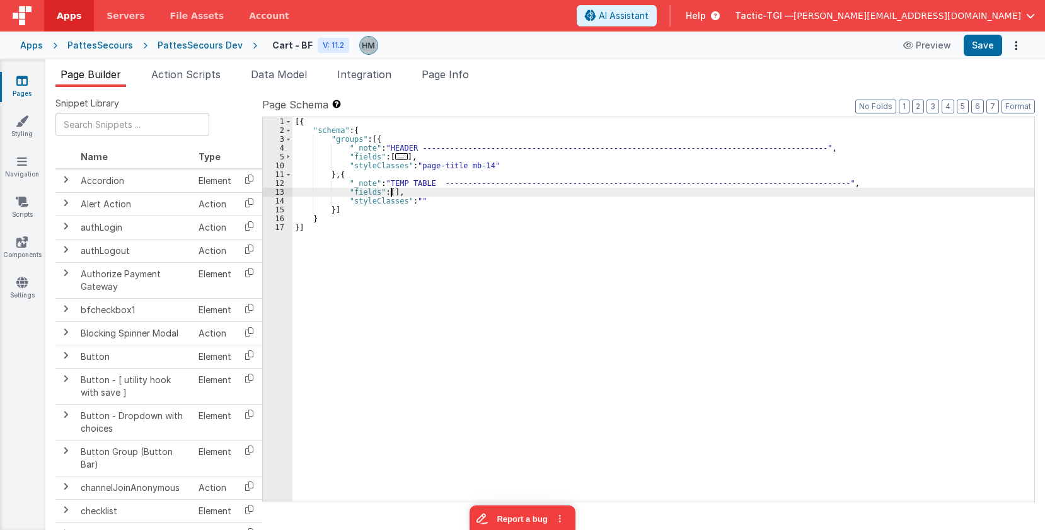
click at [422, 172] on div "[{ "schema" : { "groups" : [{ "_note" : "HEADER -------------------------------…" at bounding box center [664, 318] width 742 height 402
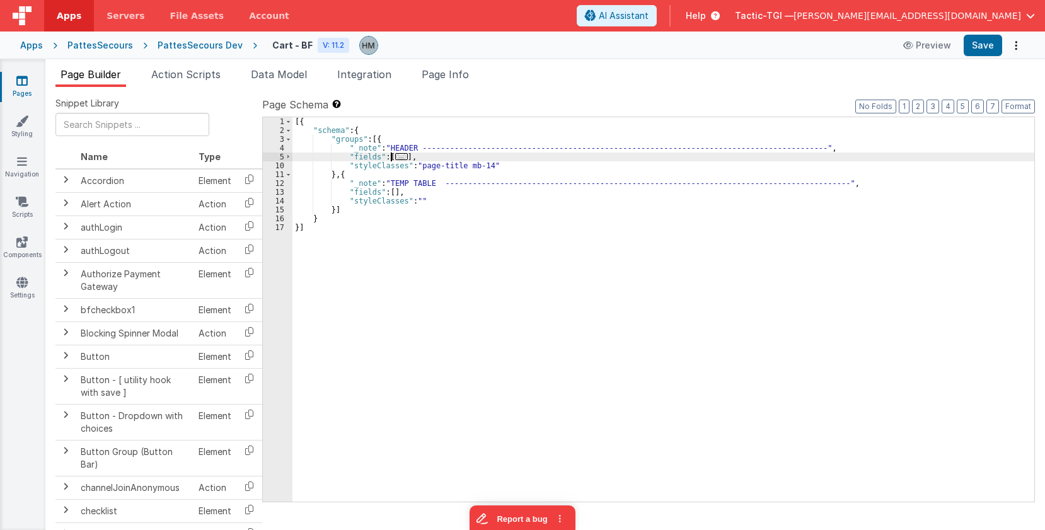
click at [400, 159] on span "..." at bounding box center [401, 156] width 13 height 7
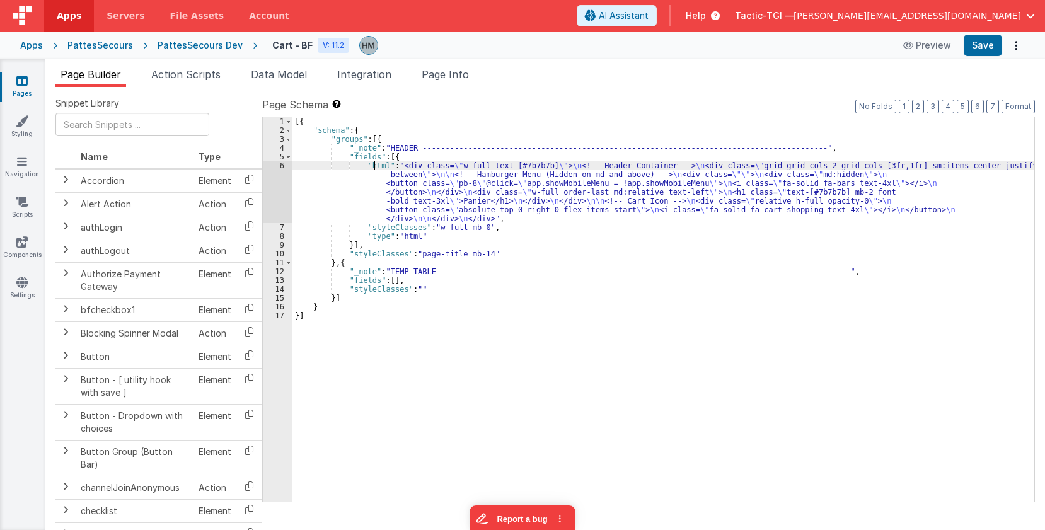
click at [376, 168] on div "[{ "schema" : { "groups" : [{ "_note" : "HEADER -------------------------------…" at bounding box center [664, 318] width 742 height 402
click at [284, 166] on div "6" at bounding box center [278, 192] width 30 height 62
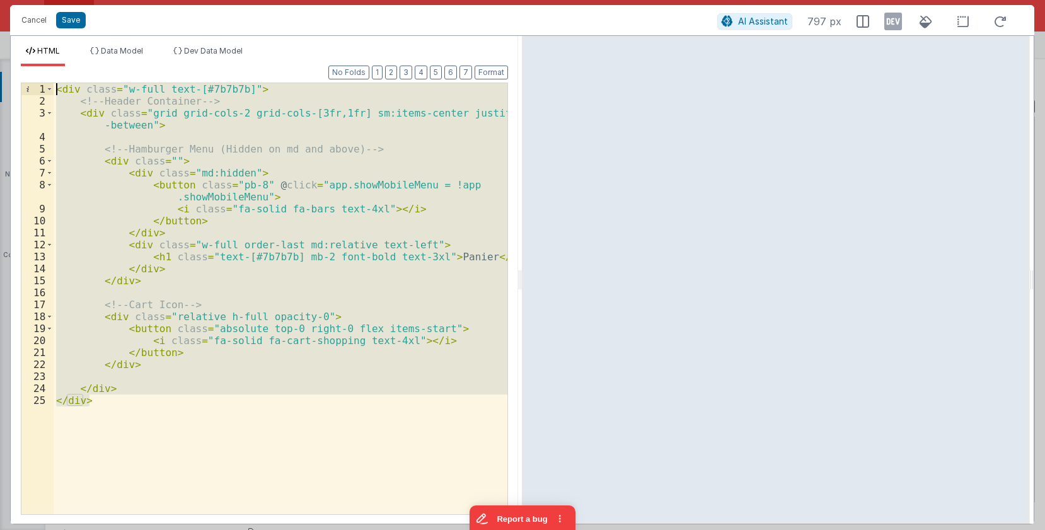
drag, startPoint x: 286, startPoint y: 404, endPoint x: 3, endPoint y: 11, distance: 485.1
click at [54, 83] on div "< div class = "w-full text-[#7b7b7b]" > <!-- Header Container --> < div class =…" at bounding box center [281, 298] width 454 height 431
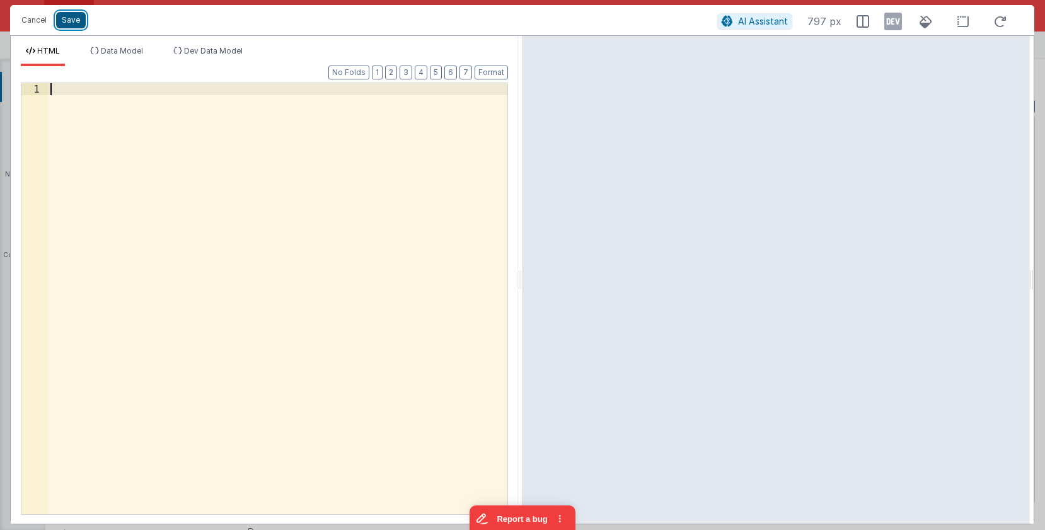
click at [73, 20] on button "Save" at bounding box center [71, 20] width 30 height 16
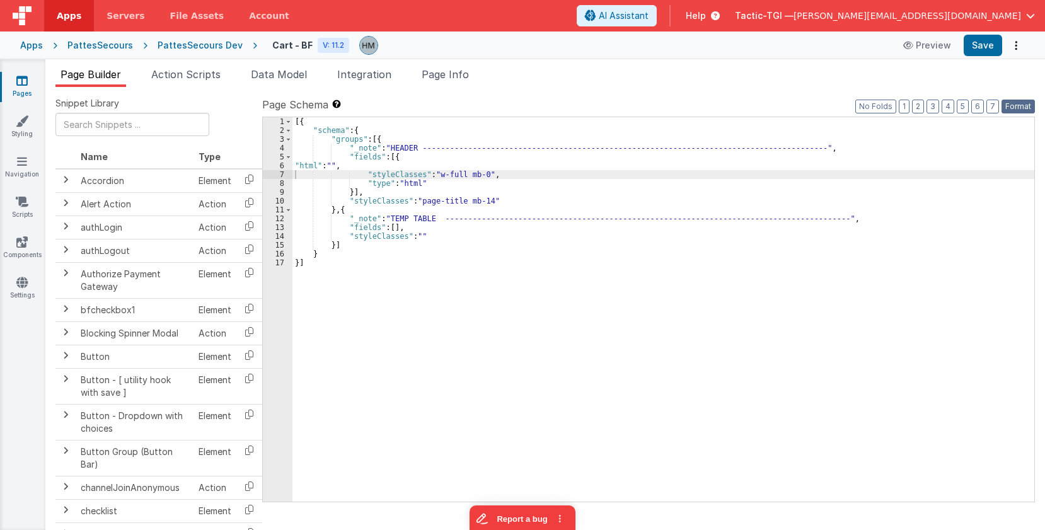
click at [1018, 108] on button "Format" at bounding box center [1018, 107] width 33 height 14
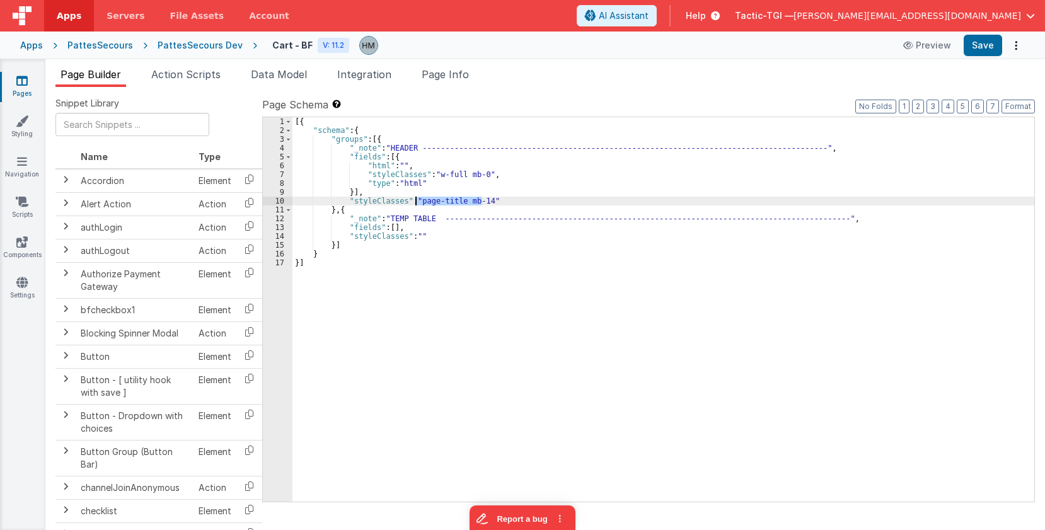
drag, startPoint x: 484, startPoint y: 201, endPoint x: 417, endPoint y: 201, distance: 66.8
click at [417, 201] on div "[{ "schema" : { "groups" : [{ "_note" : "HEADER -------------------------------…" at bounding box center [664, 318] width 742 height 402
click at [433, 182] on div "[{ "schema" : { "groups" : [{ "_note" : "HEADER -------------------------------…" at bounding box center [664, 318] width 742 height 402
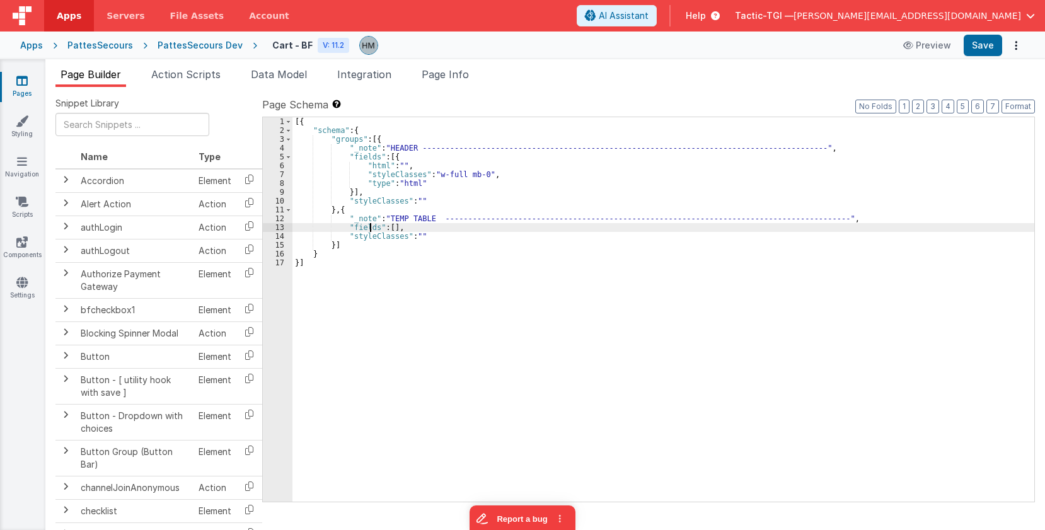
click at [371, 231] on div "[{ "schema" : { "groups" : [{ "_note" : "HEADER -------------------------------…" at bounding box center [664, 318] width 742 height 402
click at [339, 229] on div "[{ "schema" : { "groups" : [{ "_note" : "HEADER -------------------------------…" at bounding box center [664, 318] width 742 height 402
click at [289, 77] on span "Data Model" at bounding box center [279, 74] width 56 height 13
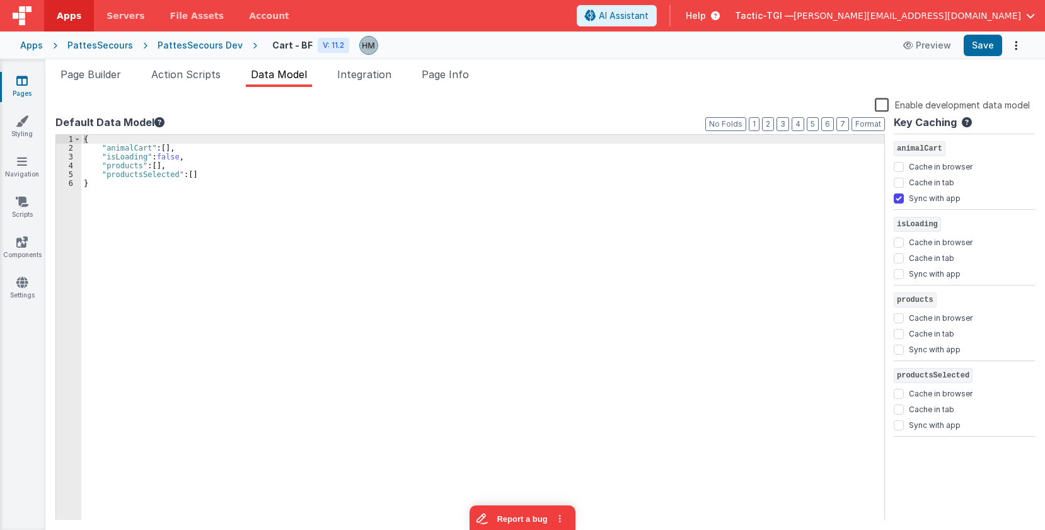
click at [885, 107] on label "Enable development data model" at bounding box center [952, 104] width 155 height 15
click at [0, 0] on input "Enable development data model" at bounding box center [0, 0] width 0 height 0
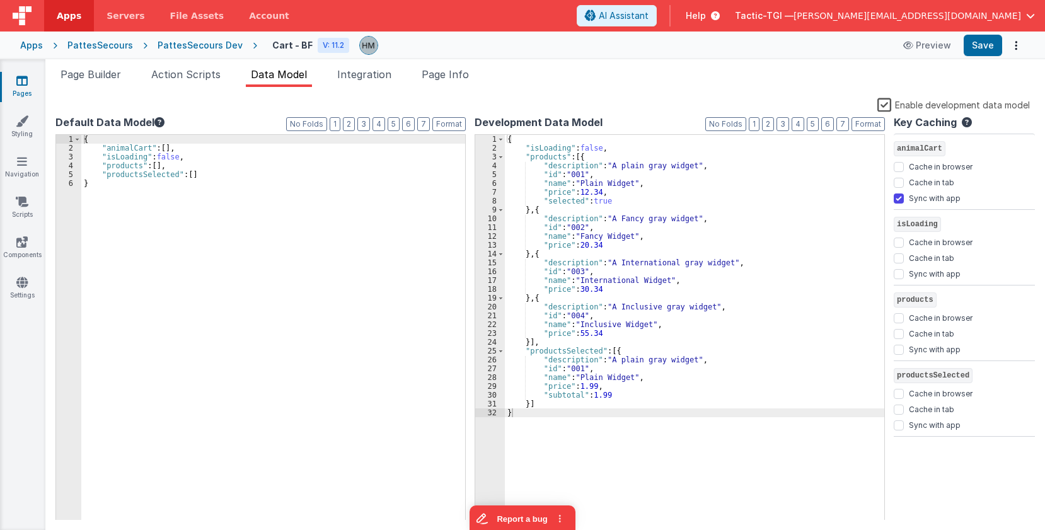
click at [580, 156] on div "{ "isLoading" : false , "products" : [{ "description" : "A plain gray widget" ,…" at bounding box center [695, 337] width 380 height 404
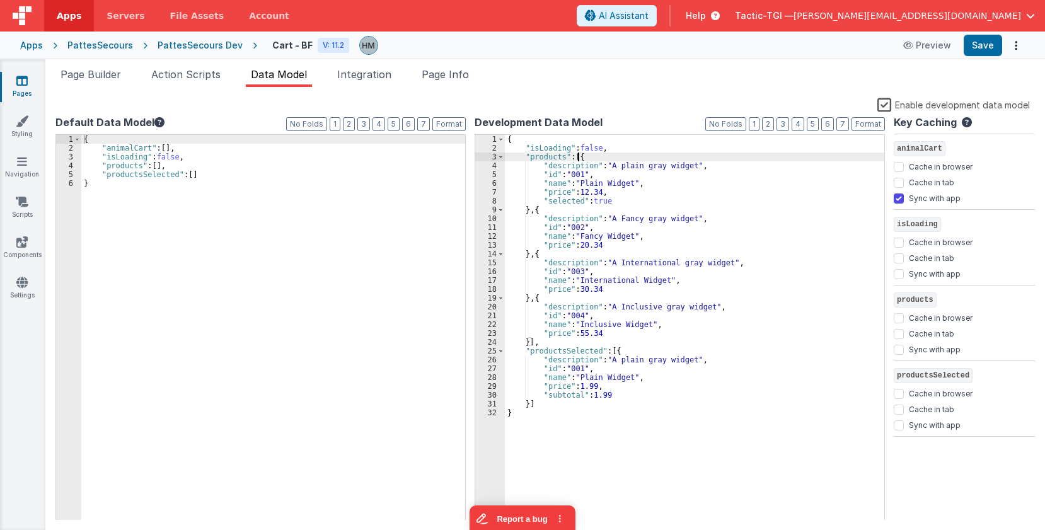
click at [580, 156] on div "{ "isLoading" : false , "products" : [{ "description" : "A plain gray widget" ,…" at bounding box center [695, 337] width 380 height 404
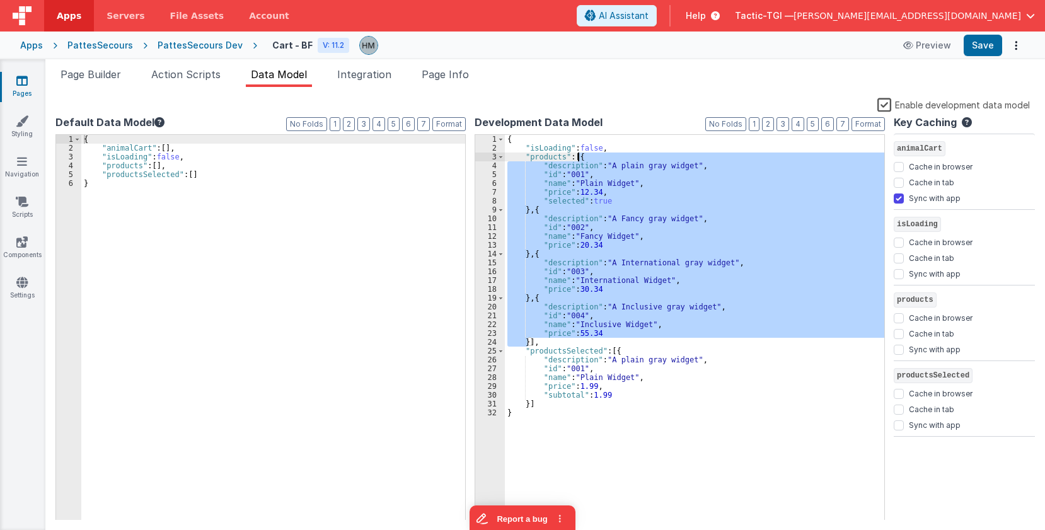
click at [538, 171] on div "{ "isLoading" : false , "products" : [{ "description" : "A plain gray widget" ,…" at bounding box center [695, 328] width 380 height 386
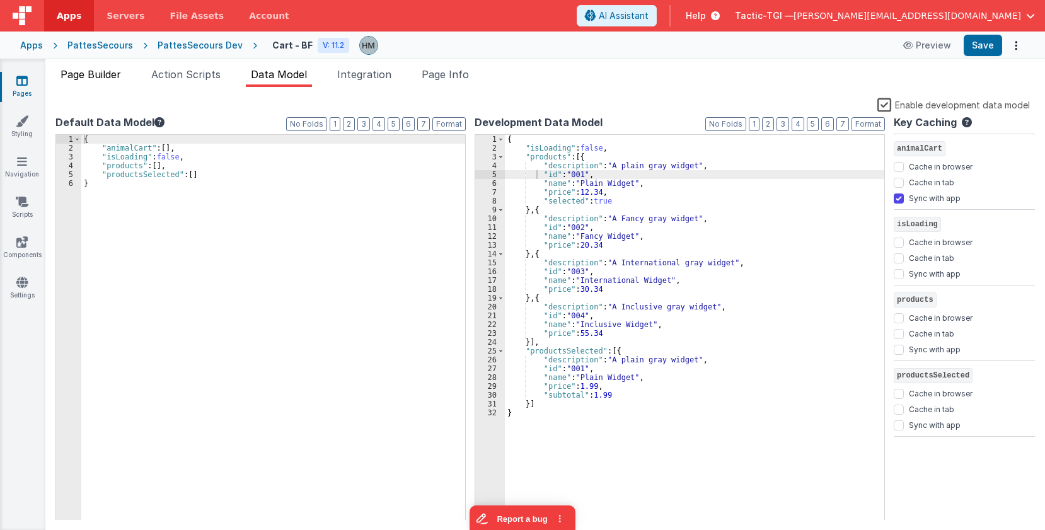
click at [84, 81] on li "Page Builder" at bounding box center [90, 77] width 71 height 20
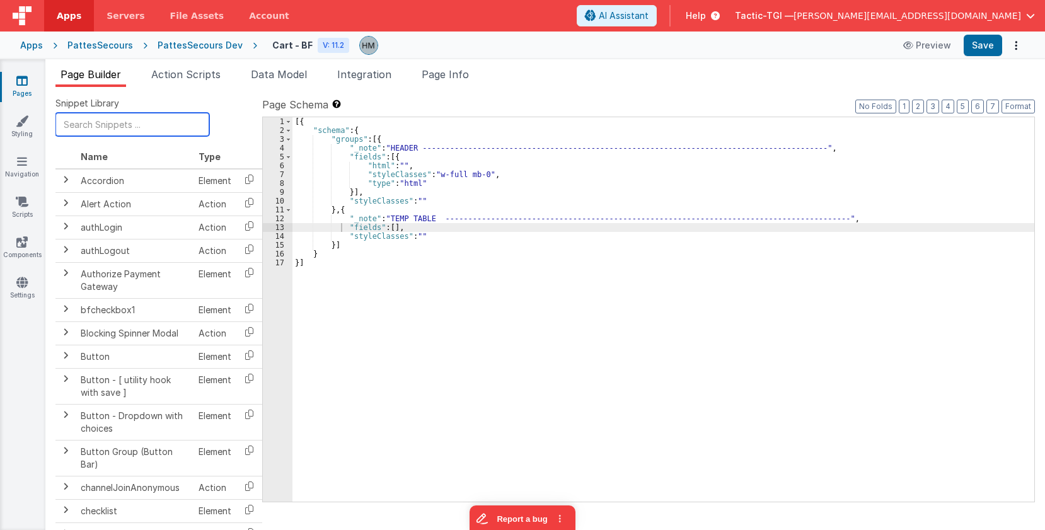
click at [146, 123] on input "text" at bounding box center [132, 124] width 154 height 23
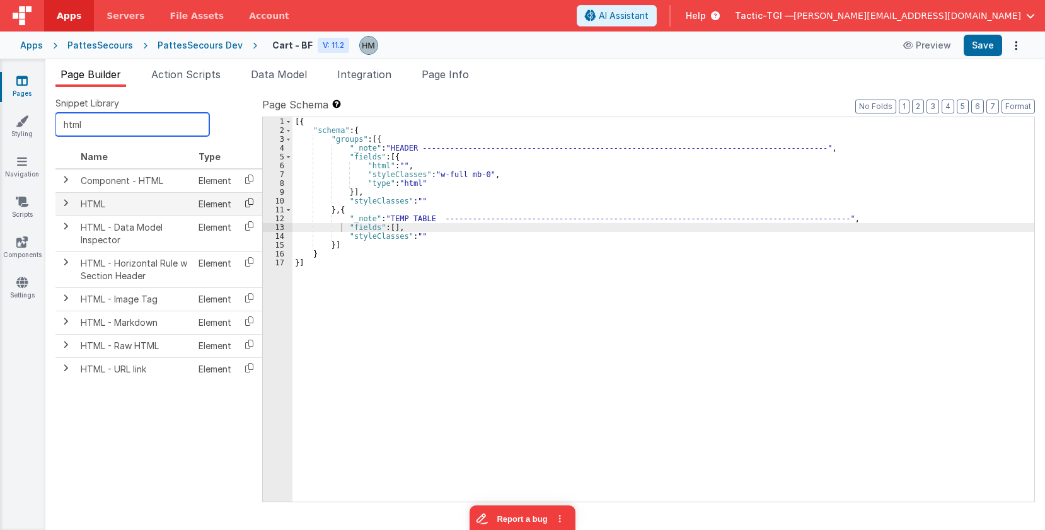
type input "html"
click at [248, 199] on icon at bounding box center [249, 203] width 26 height 20
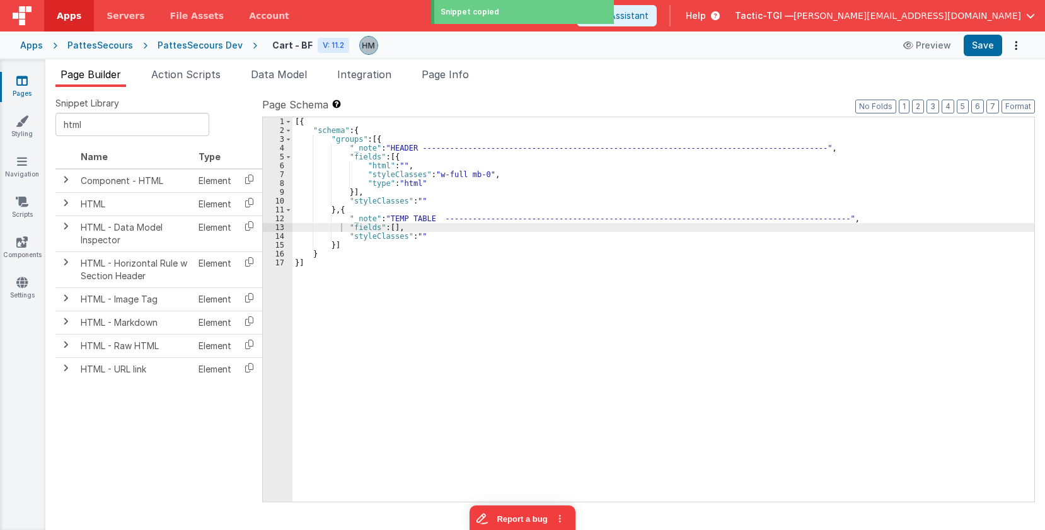
click at [390, 226] on div "[{ "schema" : { "groups" : [{ "_note" : "HEADER -------------------------------…" at bounding box center [664, 318] width 742 height 402
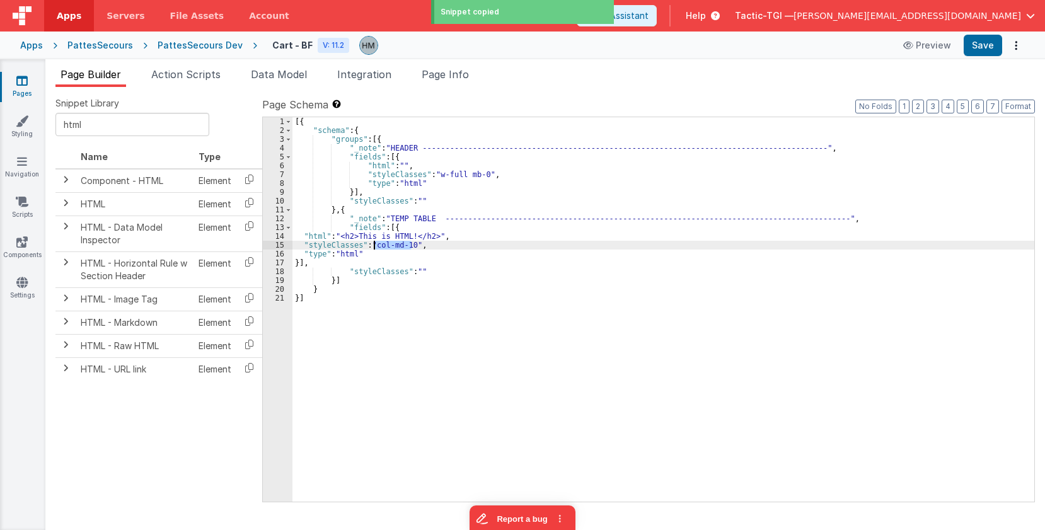
drag, startPoint x: 412, startPoint y: 241, endPoint x: 377, endPoint y: 247, distance: 35.0
click at [377, 247] on div "[{ "schema" : { "groups" : [{ "_note" : "HEADER -------------------------------…" at bounding box center [664, 318] width 742 height 402
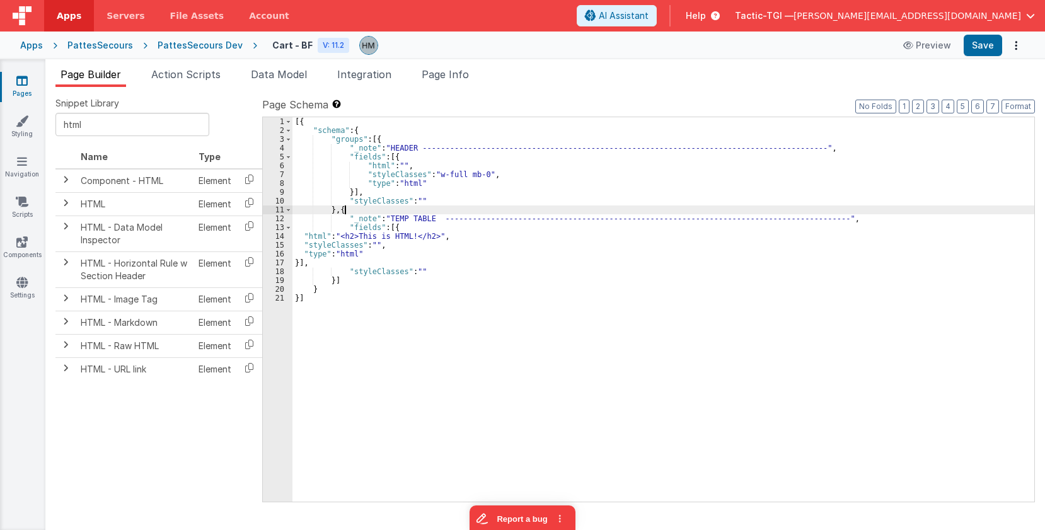
drag, startPoint x: 451, startPoint y: 214, endPoint x: 525, endPoint y: 193, distance: 76.6
click at [452, 214] on div "[{ "schema" : { "groups" : [{ "_note" : "HEADER -------------------------------…" at bounding box center [664, 318] width 742 height 402
click at [1016, 106] on button "Format" at bounding box center [1018, 107] width 33 height 14
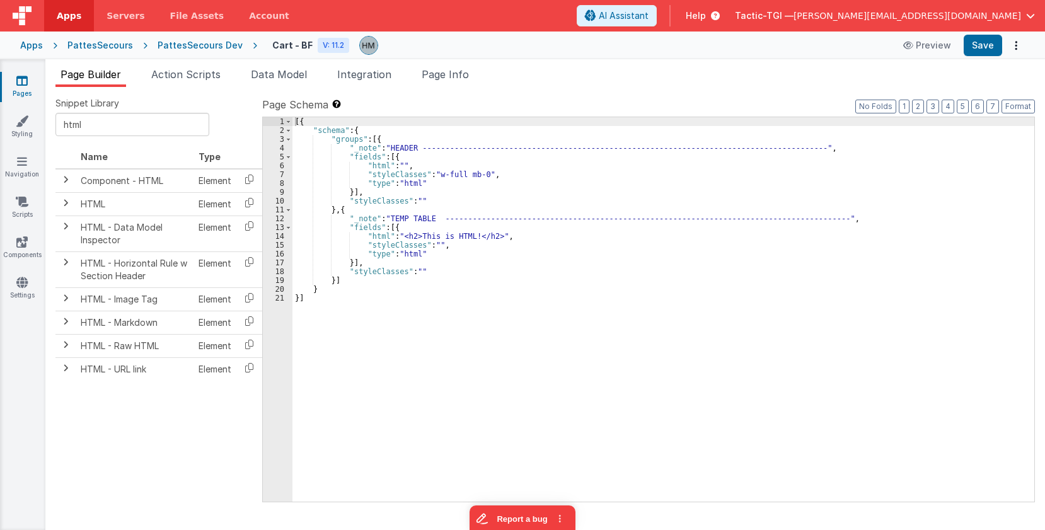
click at [318, 166] on div "[{ "schema" : { "groups" : [{ "_note" : "HEADER -------------------------------…" at bounding box center [664, 318] width 742 height 402
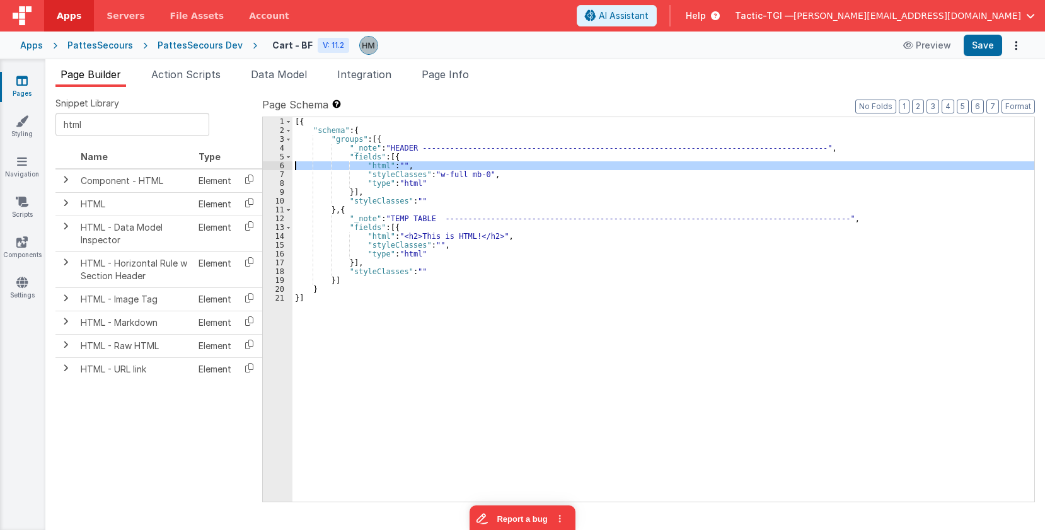
click at [278, 166] on div "6" at bounding box center [278, 165] width 30 height 9
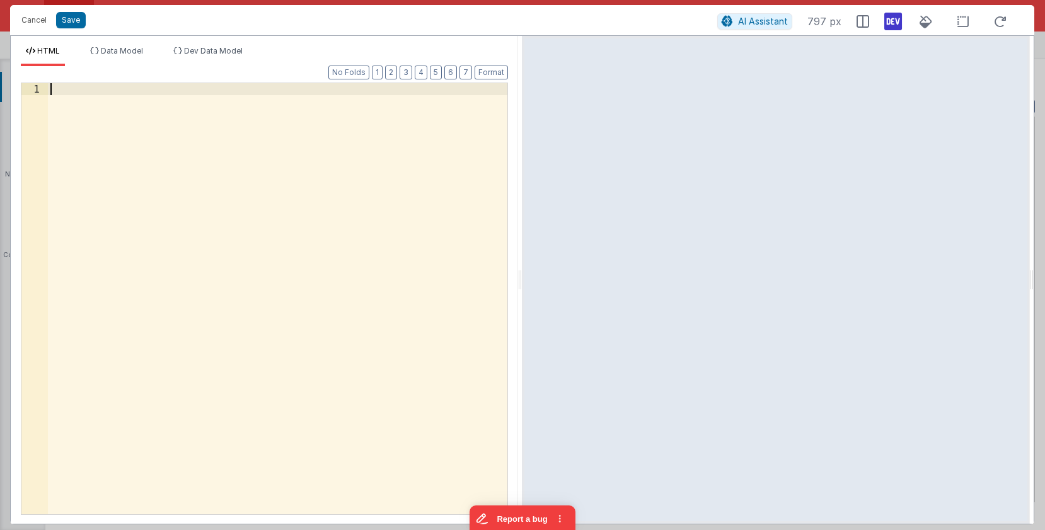
click at [269, 142] on div at bounding box center [278, 310] width 460 height 455
click at [80, 24] on button "Save" at bounding box center [71, 20] width 30 height 16
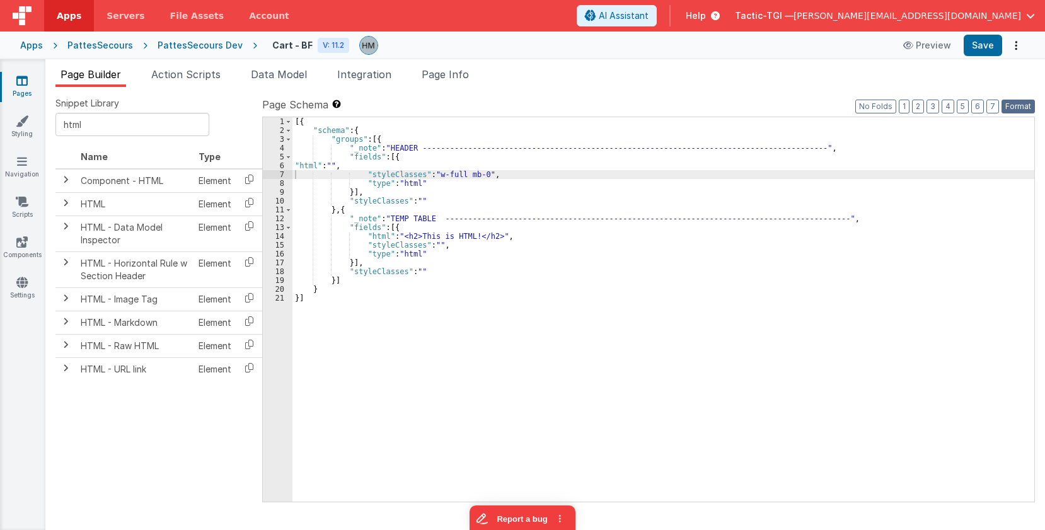
click at [1020, 103] on button "Format" at bounding box center [1018, 107] width 33 height 14
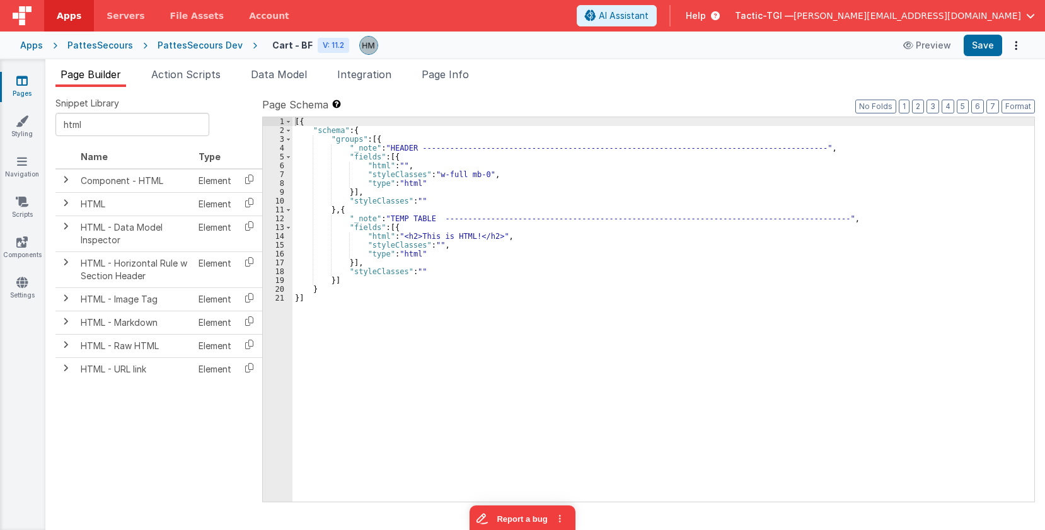
click at [340, 172] on div "[{ "schema" : { "groups" : [{ "_note" : "HEADER -------------------------------…" at bounding box center [664, 318] width 742 height 402
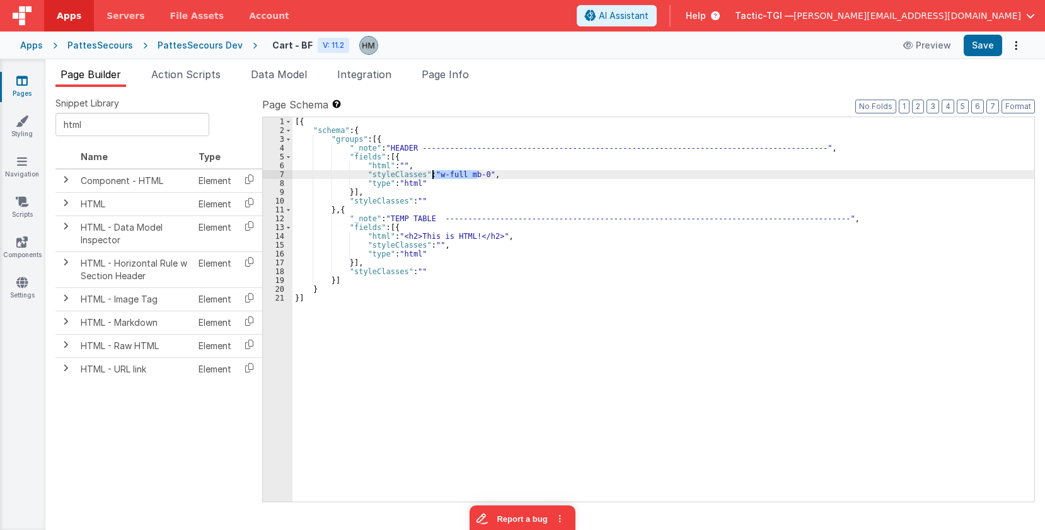
drag, startPoint x: 480, startPoint y: 172, endPoint x: 433, endPoint y: 171, distance: 47.3
click at [433, 171] on div "[{ "schema" : { "groups" : [{ "_note" : "HEADER -------------------------------…" at bounding box center [664, 318] width 742 height 402
click at [350, 166] on div "[{ "schema" : { "groups" : [{ "_note" : "HEADER -------------------------------…" at bounding box center [664, 318] width 742 height 402
click at [279, 166] on div "6" at bounding box center [278, 165] width 30 height 9
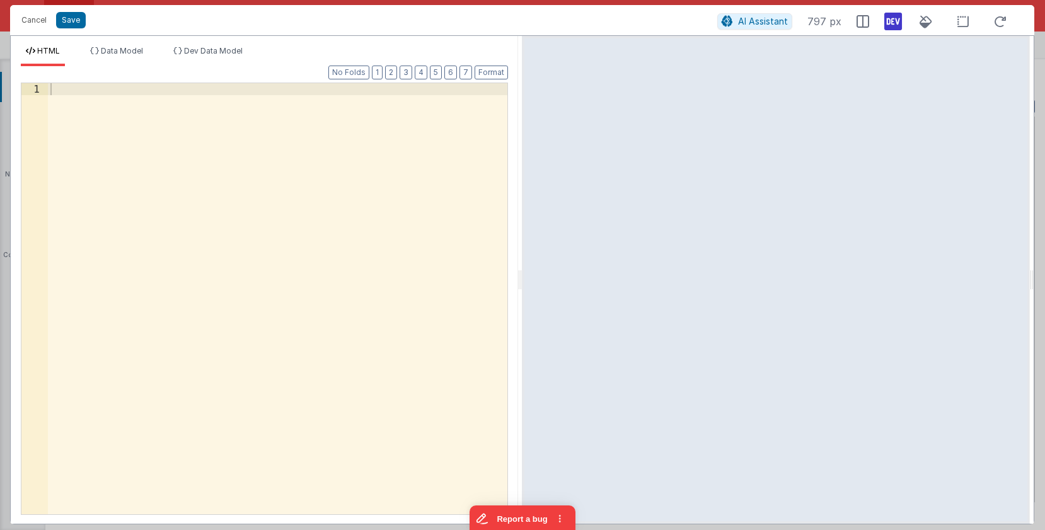
click at [224, 115] on div at bounding box center [278, 310] width 460 height 455
drag, startPoint x: 222, startPoint y: 108, endPoint x: 221, endPoint y: 97, distance: 10.8
click at [151, 90] on div at bounding box center [278, 310] width 460 height 455
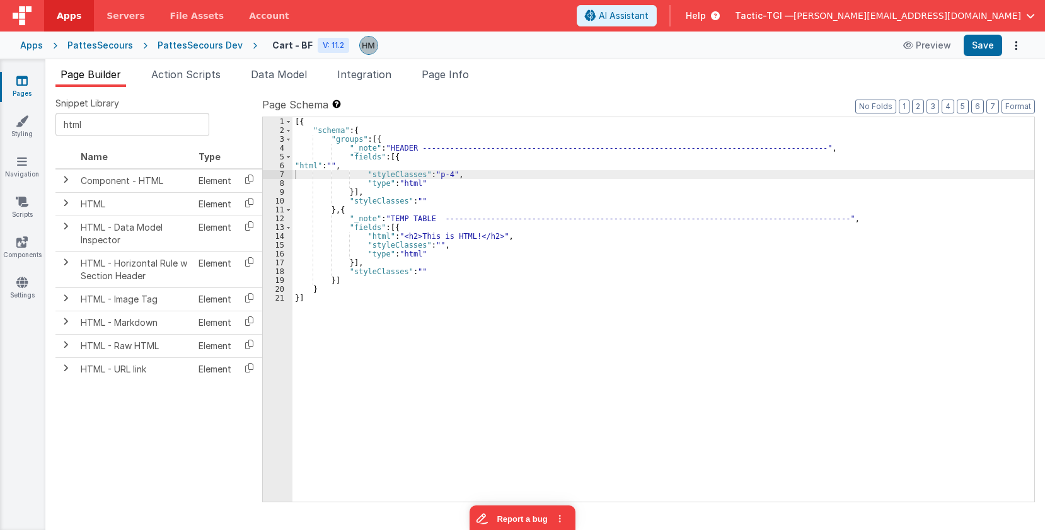
click at [302, 163] on div "[{ "schema" : { "groups" : [{ "_note" : "HEADER -------------------------------…" at bounding box center [664, 318] width 742 height 402
click at [276, 165] on div "6" at bounding box center [278, 165] width 30 height 9
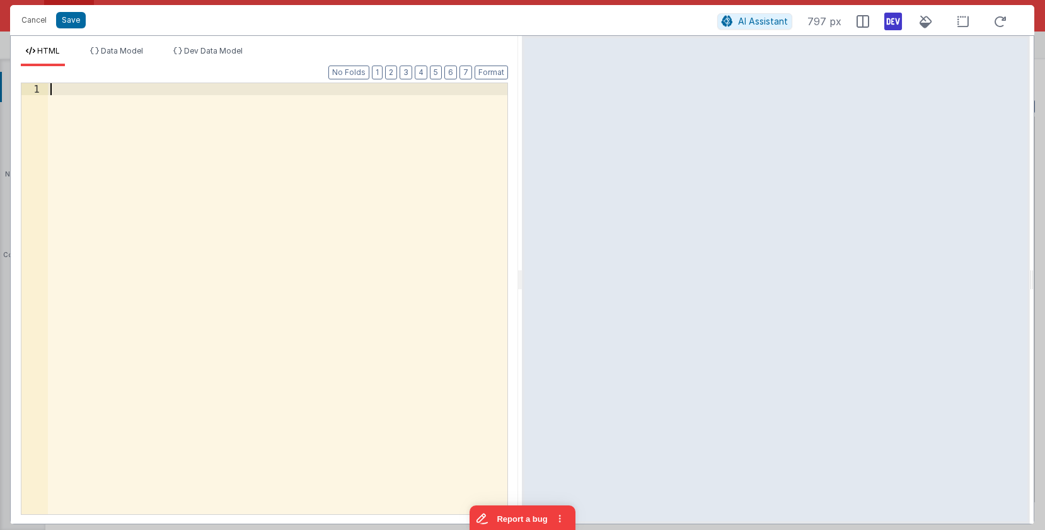
click at [186, 99] on div at bounding box center [278, 310] width 460 height 455
click at [243, 147] on div at bounding box center [278, 310] width 460 height 455
click at [249, 143] on div "< h1 class = "text-[#7b7b7b] mb-2 font-bold text-3xl" > Panier </ h1 >" at bounding box center [278, 310] width 460 height 455
click at [50, 88] on div "< h1 class = "text-[#7b7b7b] mb-2 font-bold text-3xl" > Panier </ h1 >" at bounding box center [278, 310] width 460 height 455
drag, startPoint x: 123, startPoint y: 86, endPoint x: 153, endPoint y: 93, distance: 30.4
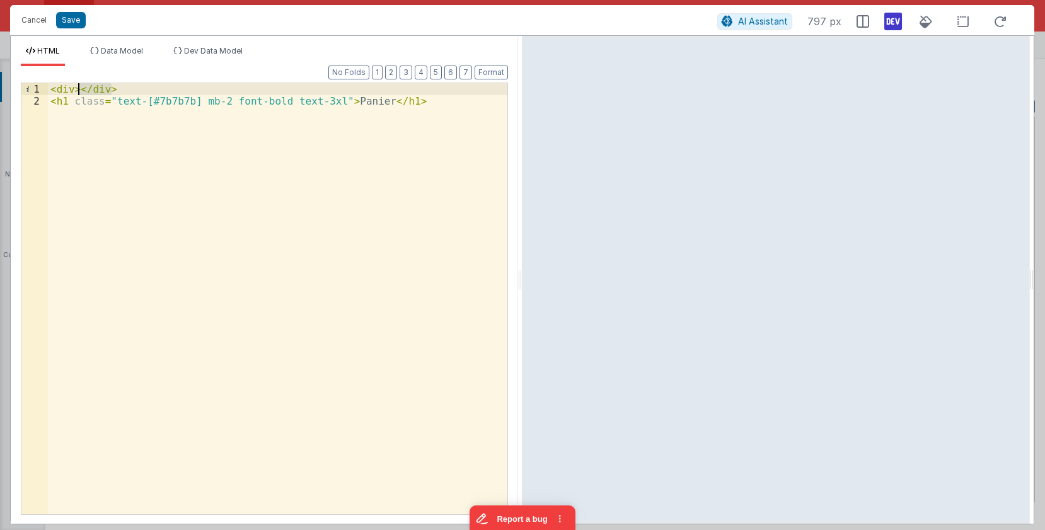
click at [81, 87] on div "< div > </ div > < h1 class = "text-[#7b7b7b] mb-2 font-bold text-3xl" > Panier…" at bounding box center [278, 310] width 460 height 455
click at [153, 90] on div "< div > </ div > < h1 class = "text-[#7b7b7b] mb-2 font-bold text-3xl" > Panier…" at bounding box center [278, 298] width 460 height 431
drag, startPoint x: 120, startPoint y: 88, endPoint x: 80, endPoint y: 88, distance: 40.4
click at [80, 88] on div "< div > </ div > < h1 class = "text-[#7b7b7b] mb-2 font-bold text-3xl" > Panier…" at bounding box center [278, 310] width 460 height 455
click at [432, 103] on div "< div > < h1 class = "text-[#7b7b7b] mb-2 font-bold text-3xl" > Panier </ h1 >" at bounding box center [278, 310] width 460 height 455
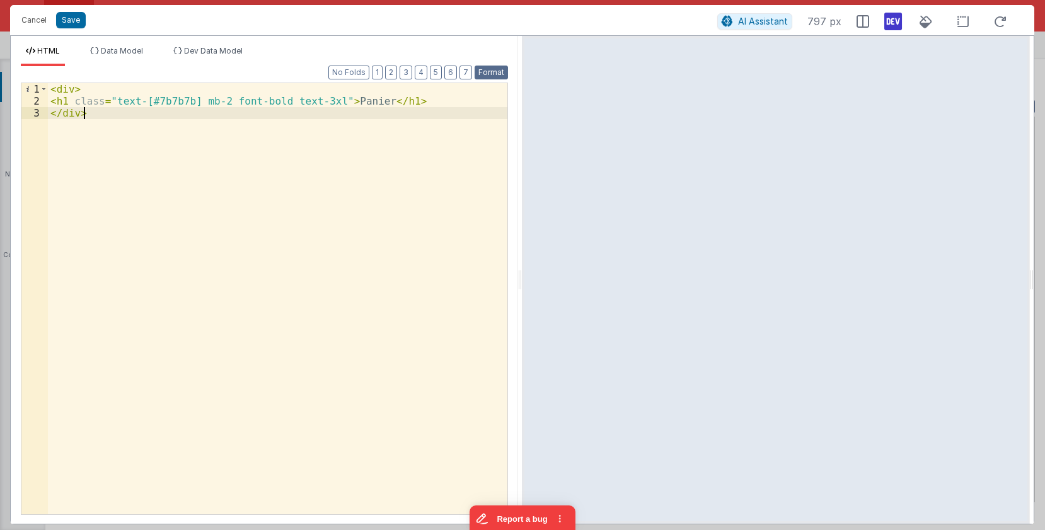
click at [485, 78] on button "Format" at bounding box center [491, 73] width 33 height 14
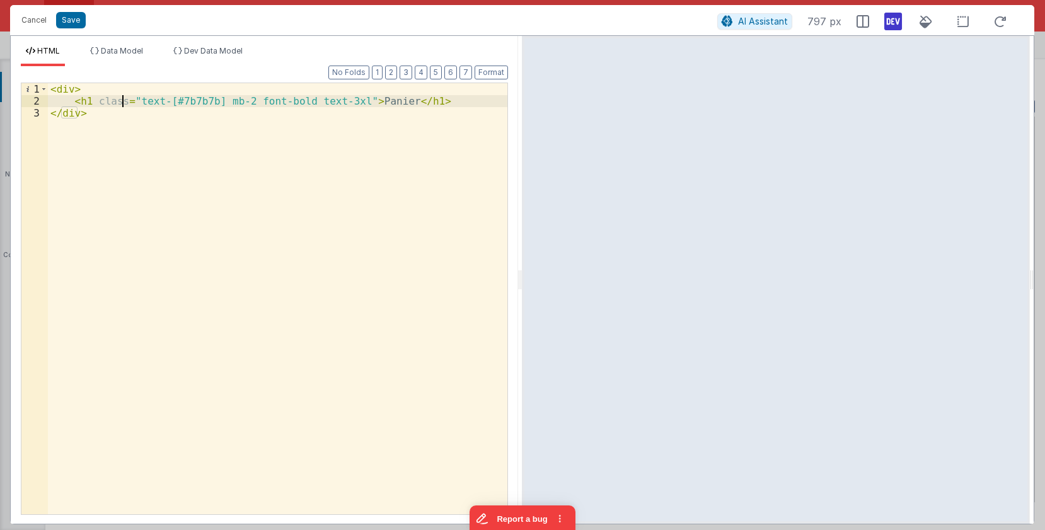
click at [122, 95] on div "< div > < h1 class = "text-[#7b7b7b] mb-2 font-bold text-3xl" > Panier </ h1 > …" at bounding box center [278, 310] width 460 height 455
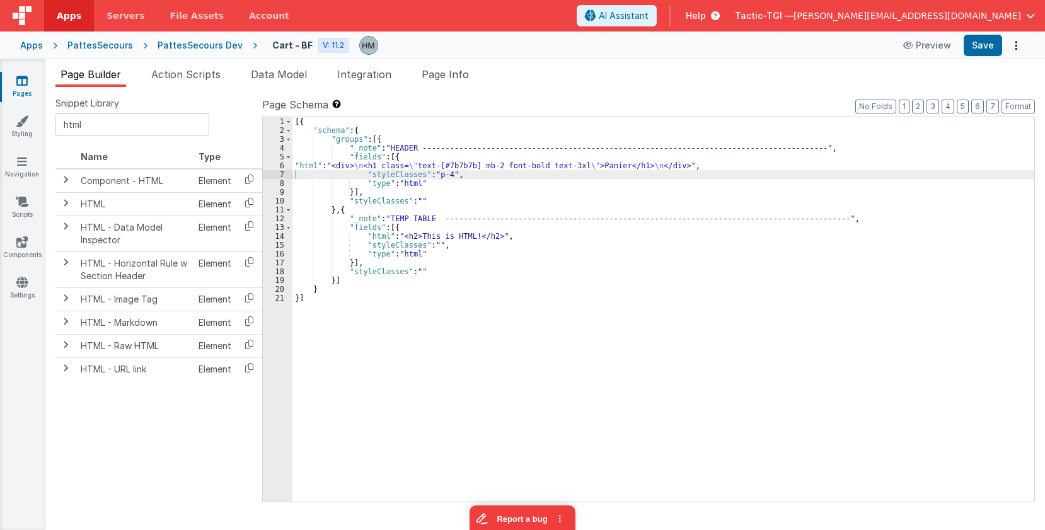
click at [470, 226] on div "[{ "schema" : { "groups" : [{ "_note" : "HEADER -------------------------------…" at bounding box center [664, 318] width 742 height 402
click at [443, 174] on div "[{ "schema" : { "groups" : [{ "_note" : "HEADER -------------------------------…" at bounding box center [664, 318] width 742 height 402
drag, startPoint x: 446, startPoint y: 175, endPoint x: 433, endPoint y: 173, distance: 13.3
click at [433, 173] on div "[{ "schema" : { "groups" : [{ "_note" : "HEADER -------------------------------…" at bounding box center [664, 318] width 742 height 402
click at [472, 171] on div "[{ "schema" : { "groups" : [{ "_note" : "HEADER -------------------------------…" at bounding box center [664, 318] width 742 height 402
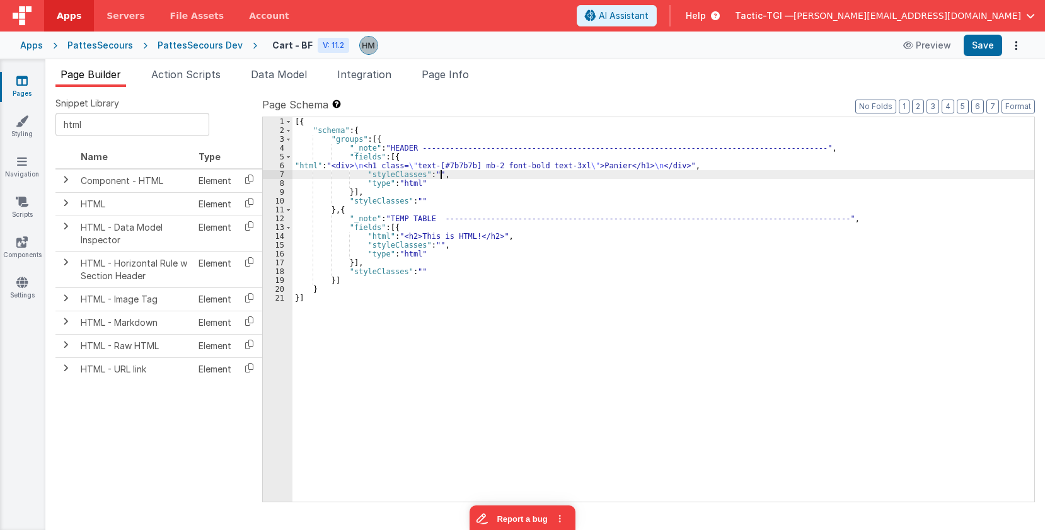
click at [383, 240] on div "[{ "schema" : { "groups" : [{ "_note" : "HEADER -------------------------------…" at bounding box center [664, 318] width 742 height 402
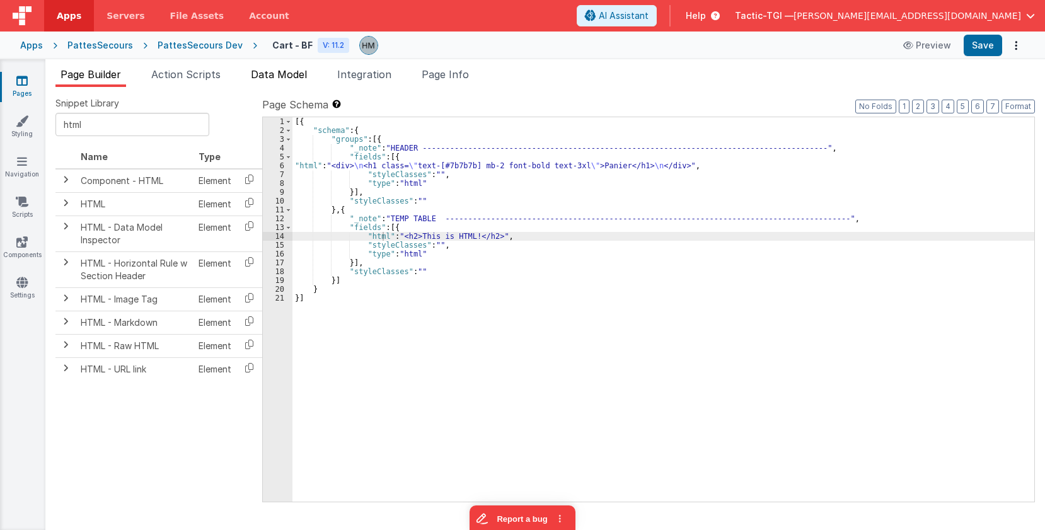
click at [274, 76] on span "Data Model" at bounding box center [279, 74] width 56 height 13
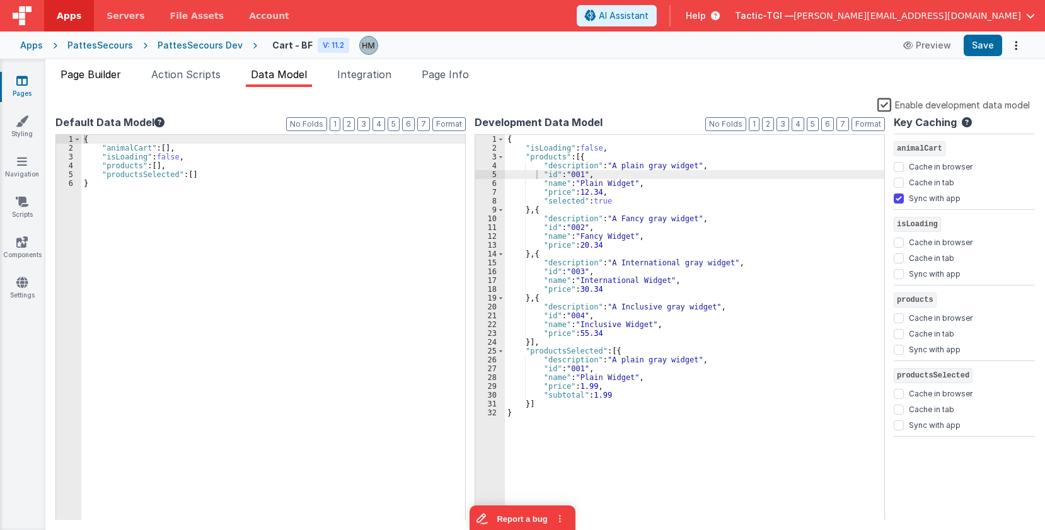
click at [97, 68] on span "Page Builder" at bounding box center [91, 74] width 61 height 13
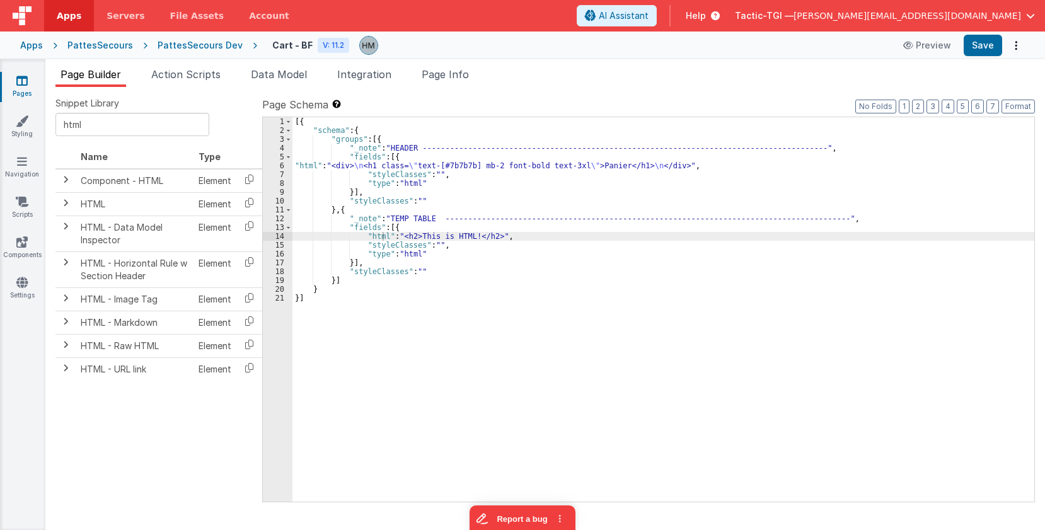
click at [364, 248] on div "[{ "schema" : { "groups" : [{ "_note" : "HEADER -------------------------------…" at bounding box center [664, 318] width 742 height 402
click at [281, 241] on div "15" at bounding box center [278, 245] width 30 height 9
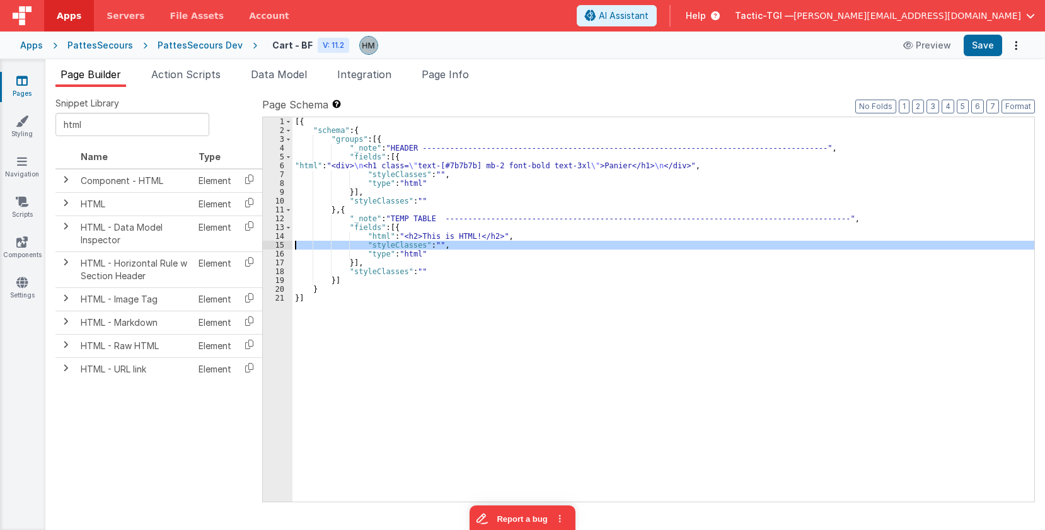
click at [279, 238] on div "14" at bounding box center [278, 236] width 30 height 9
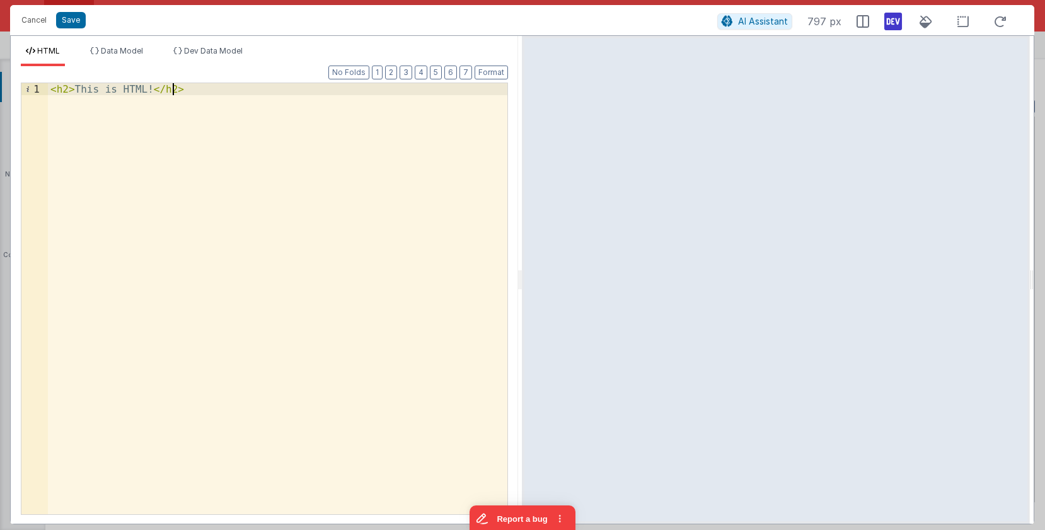
drag, startPoint x: 282, startPoint y: 105, endPoint x: -60, endPoint y: 69, distance: 343.6
click at [48, 83] on div "< h2 > This is HTML! </ h2 >" at bounding box center [278, 298] width 460 height 431
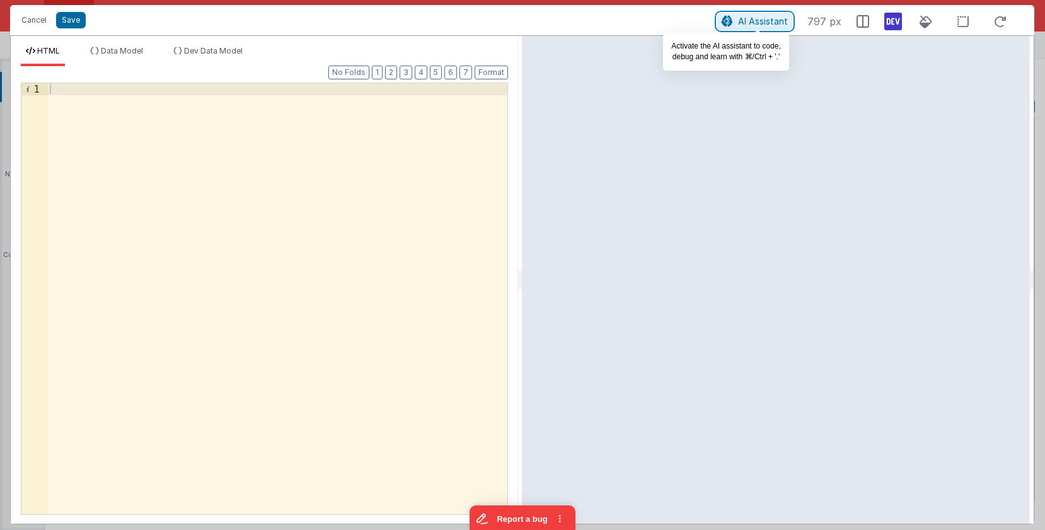
click at [765, 24] on span "AI Assistant" at bounding box center [763, 21] width 50 height 11
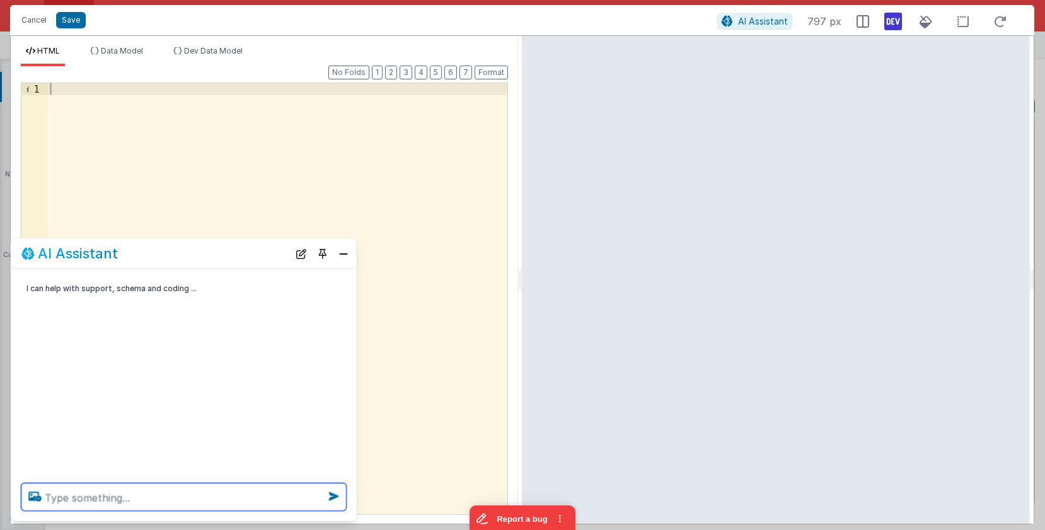
click at [103, 501] on textarea at bounding box center [183, 498] width 325 height 28
type textarea "A"
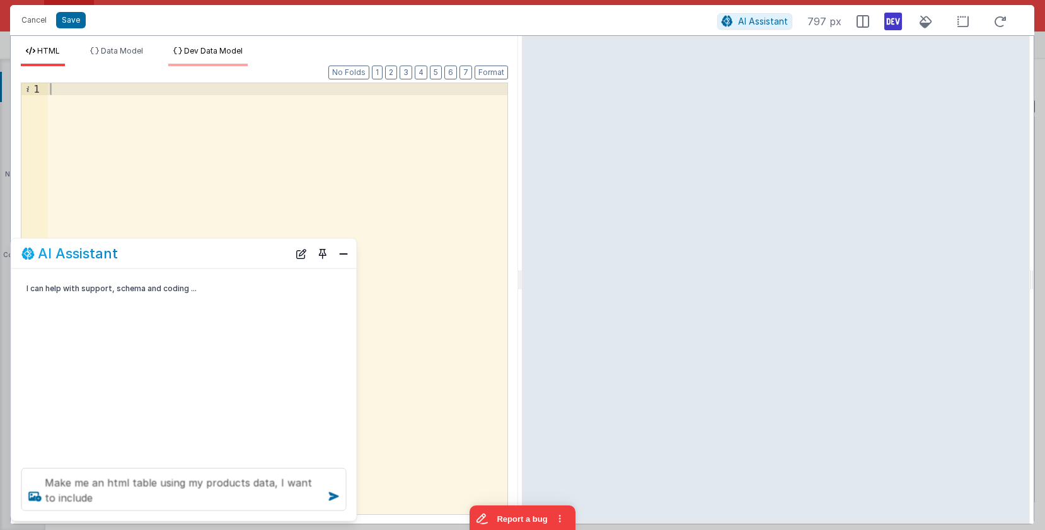
click at [230, 59] on li "Dev Data Model" at bounding box center [207, 56] width 79 height 20
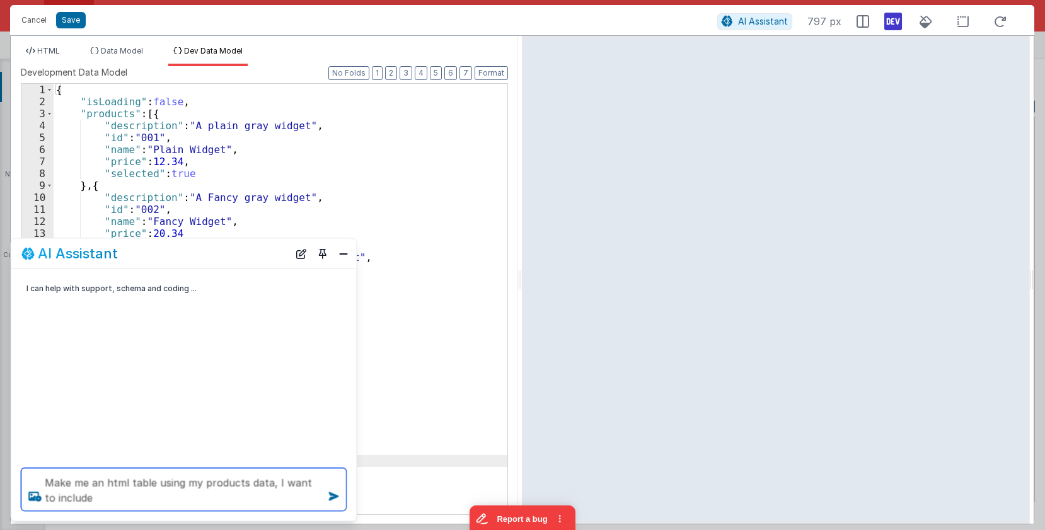
click at [110, 504] on textarea "Make me an html table using my products data, I want to include" at bounding box center [183, 489] width 325 height 43
click at [111, 504] on textarea "Make me an html table using my products data, I want to include" at bounding box center [183, 489] width 325 height 43
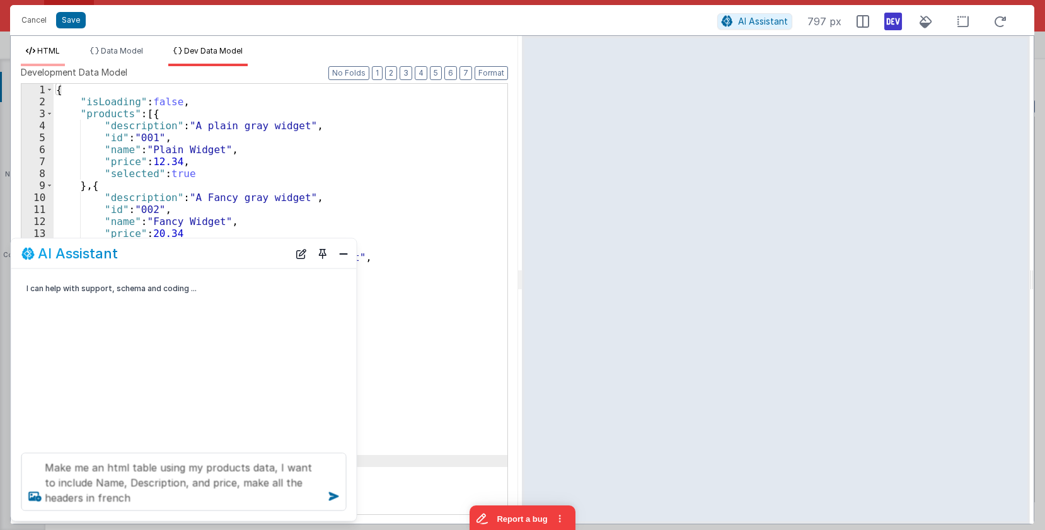
click at [48, 55] on span "HTML" at bounding box center [48, 50] width 23 height 9
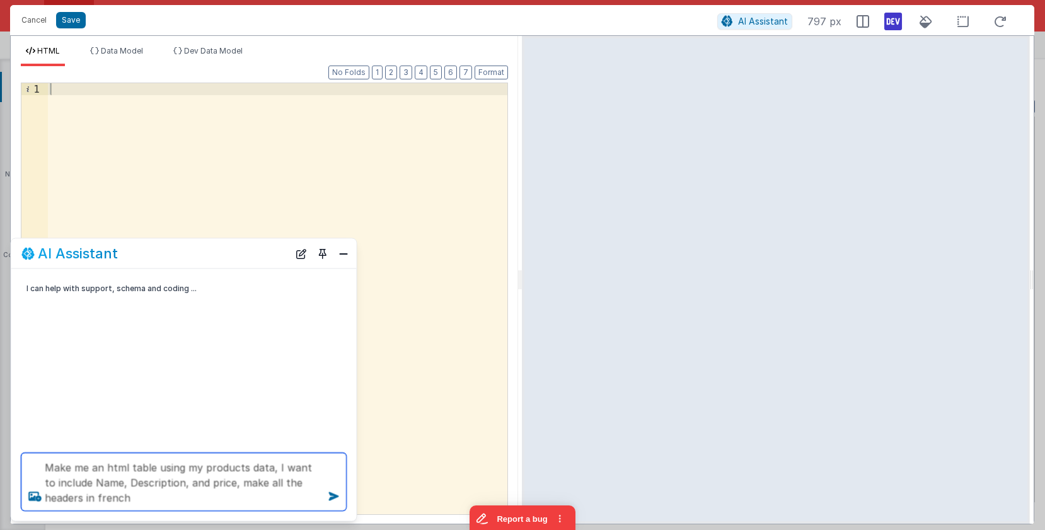
click at [179, 496] on textarea "Make me an html table using my products data, I want to include Name, Descripti…" at bounding box center [183, 482] width 325 height 58
type textarea "Make me an html table using my products data, I want to include Name, Descripti…"
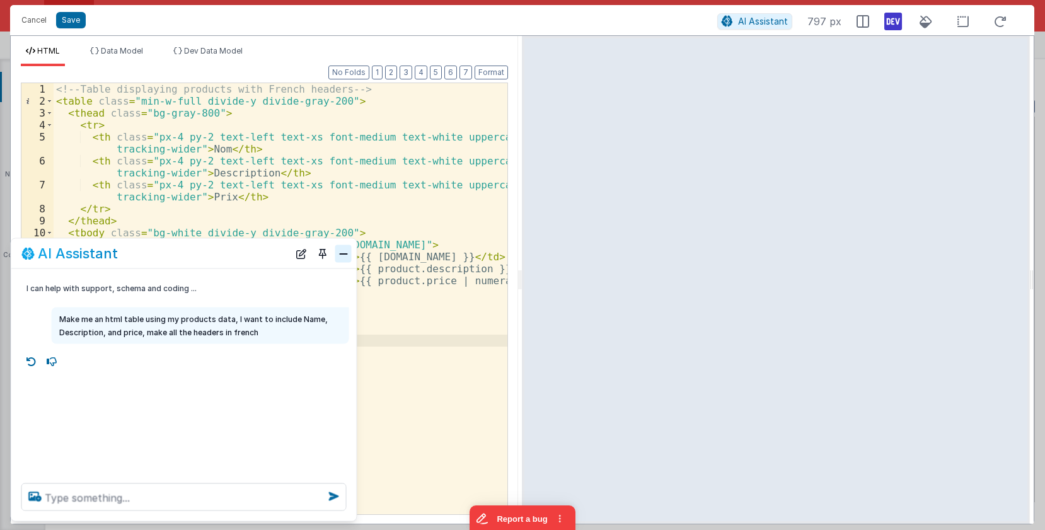
click at [344, 257] on button "Close" at bounding box center [343, 254] width 16 height 18
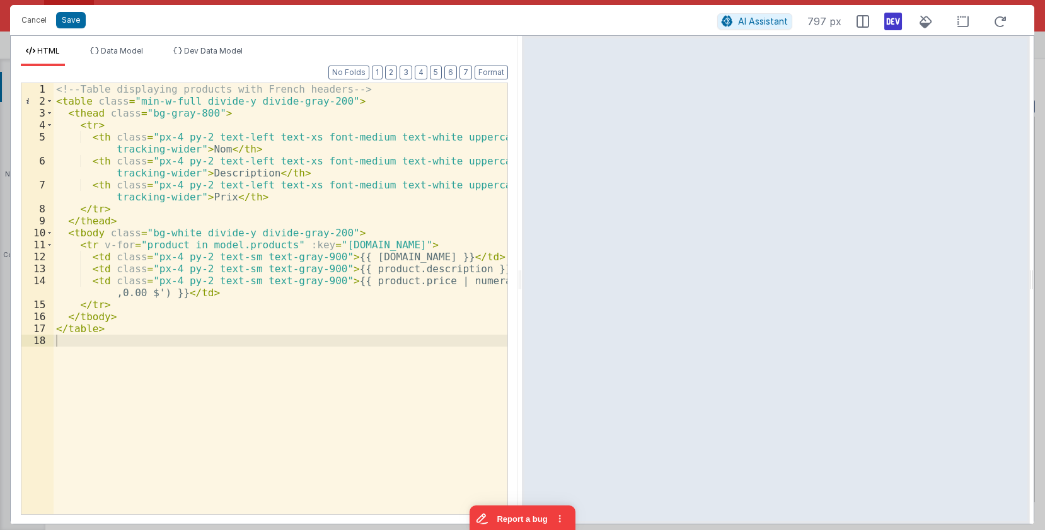
click at [374, 318] on div "<!-- Table displaying products with French headers --> < table class = "min-w-f…" at bounding box center [281, 310] width 454 height 455
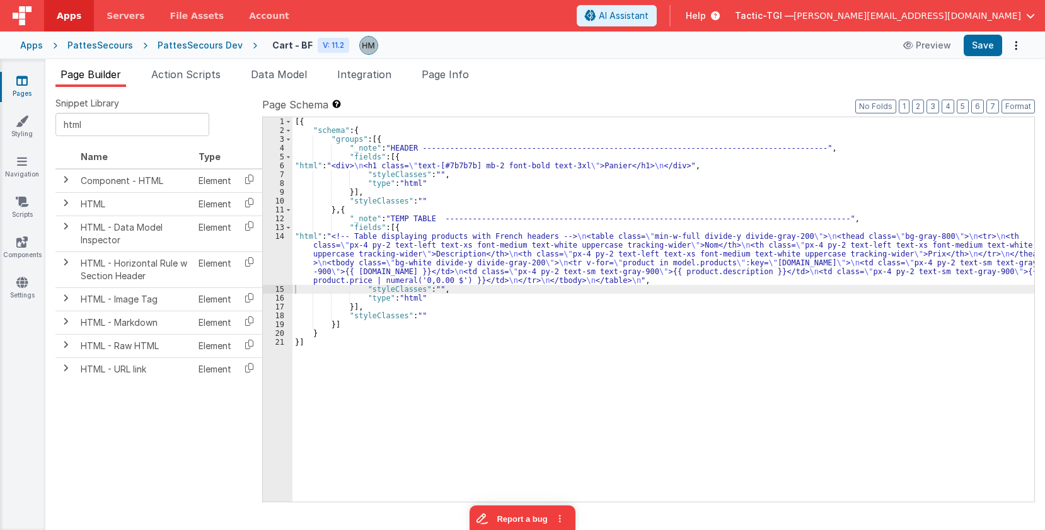
drag, startPoint x: 362, startPoint y: 251, endPoint x: 327, endPoint y: 242, distance: 36.4
click at [361, 251] on div "[{ "schema" : { "groups" : [{ "_note" : "HEADER -------------------------------…" at bounding box center [664, 318] width 742 height 402
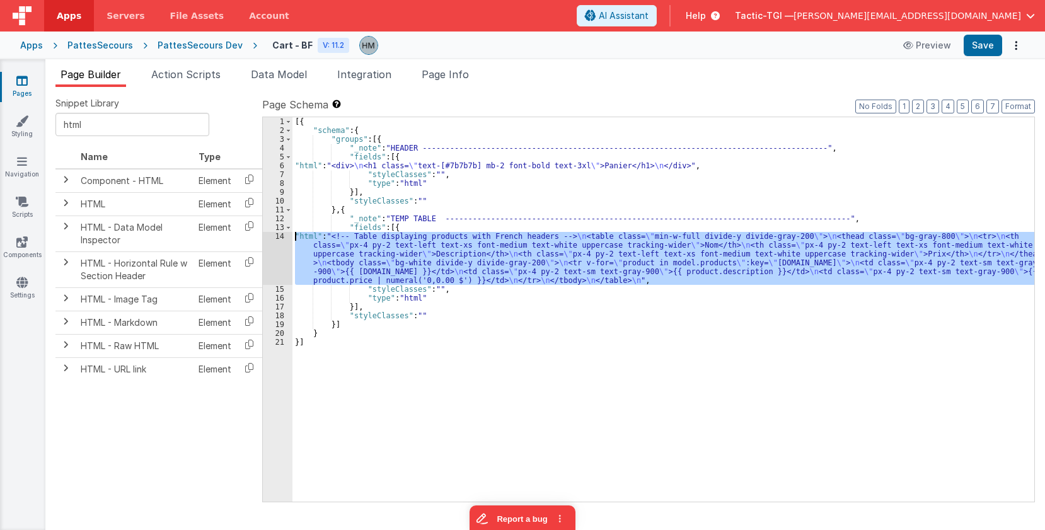
click at [281, 237] on div "14" at bounding box center [278, 258] width 30 height 53
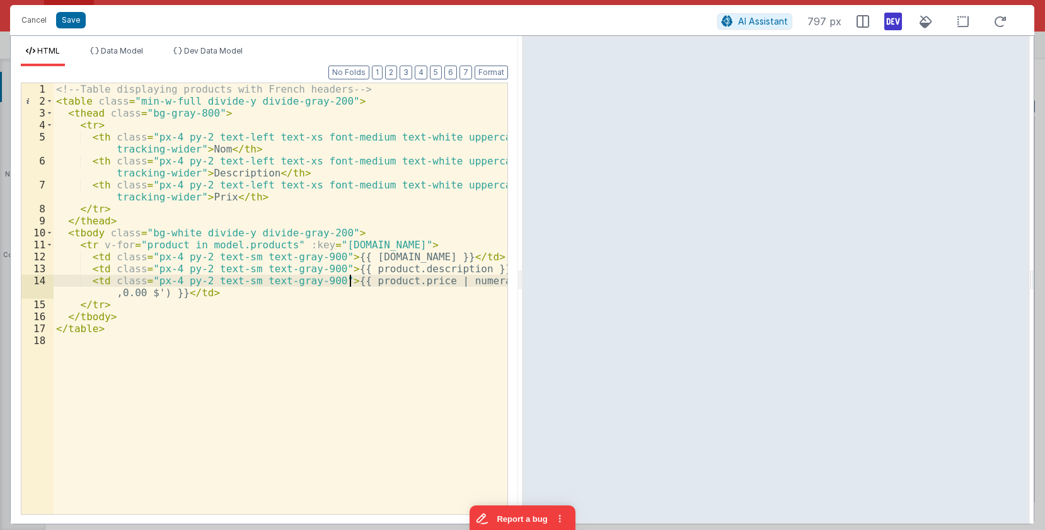
click at [351, 280] on div "<!-- Table displaying products with French headers --> < table class = "min-w-f…" at bounding box center [281, 310] width 454 height 455
drag, startPoint x: 434, startPoint y: 282, endPoint x: 349, endPoint y: 279, distance: 85.8
click at [349, 279] on div "<!-- Table displaying products with French headers --> < table class = "min-w-f…" at bounding box center [281, 310] width 454 height 455
click at [427, 289] on div "<!-- Table displaying products with French headers --> < table class = "min-w-f…" at bounding box center [281, 310] width 454 height 455
click at [429, 280] on div "<!-- Table displaying products with French headers --> < table class = "min-w-f…" at bounding box center [281, 310] width 454 height 455
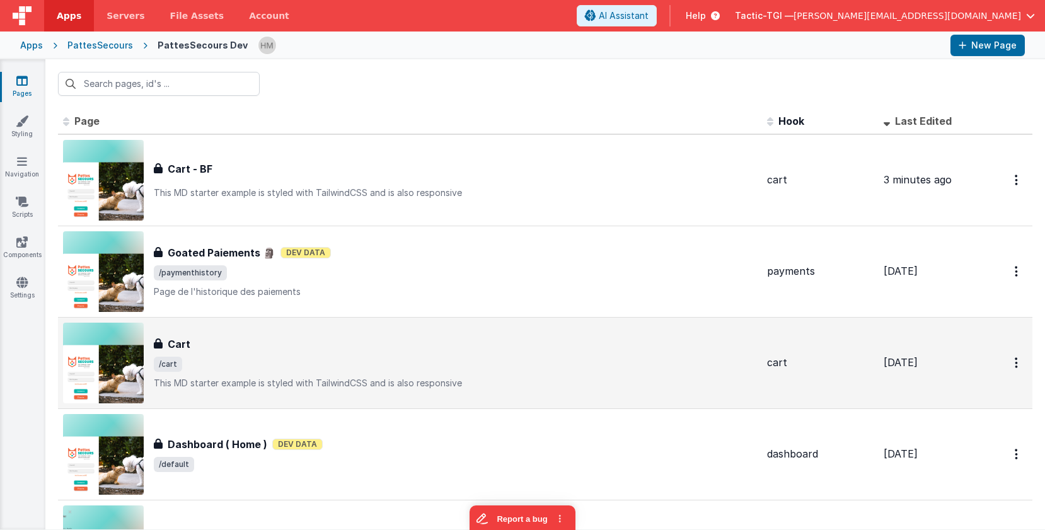
click at [395, 363] on span "/cart" at bounding box center [455, 364] width 603 height 15
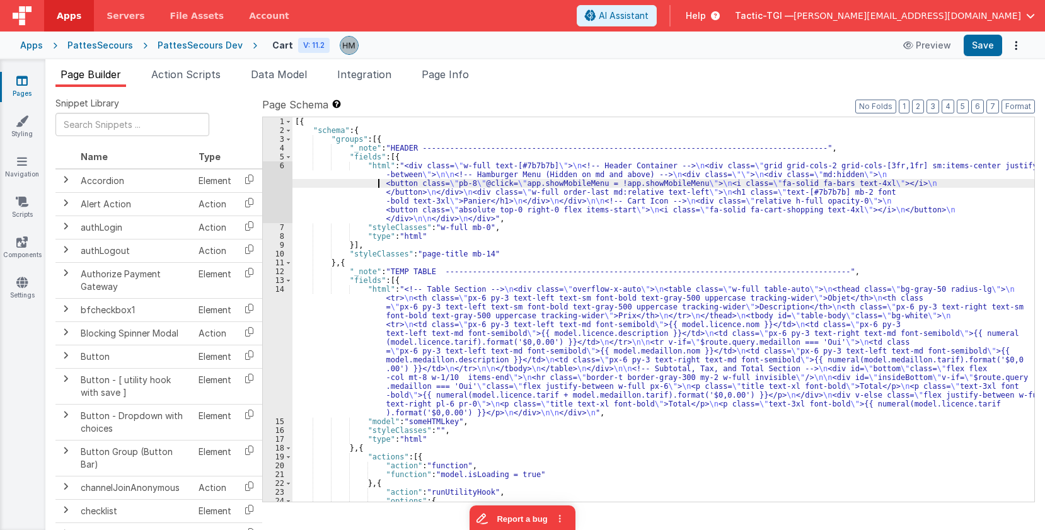
click at [316, 185] on div "[{ "schema" : { "groups" : [{ "_note" : "HEADER -------------------------------…" at bounding box center [664, 318] width 742 height 402
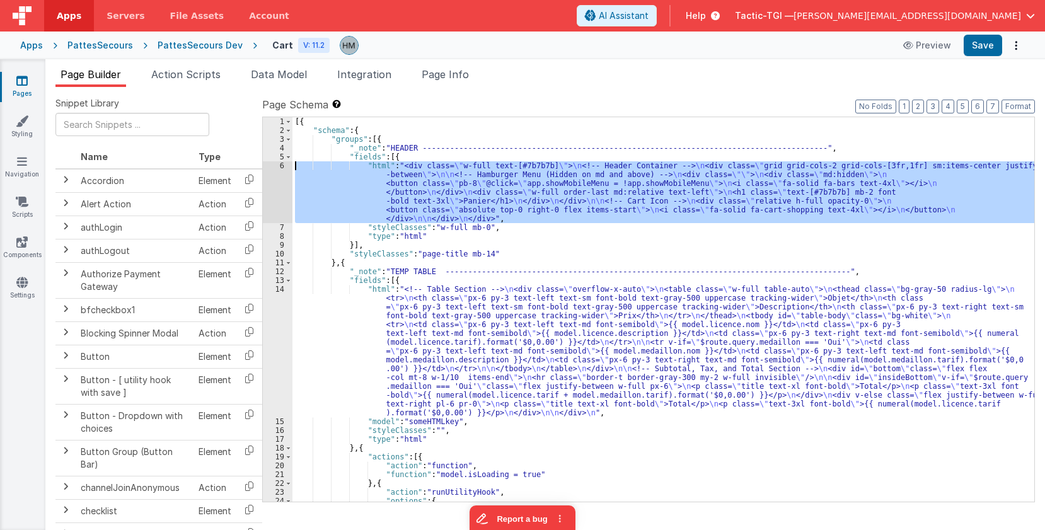
click at [281, 166] on div "6" at bounding box center [278, 192] width 30 height 62
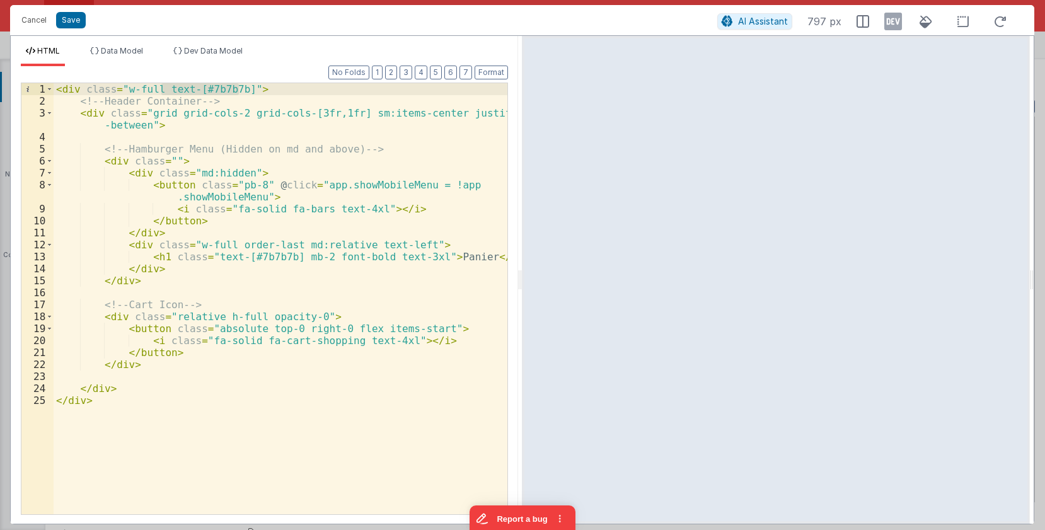
drag, startPoint x: 240, startPoint y: 86, endPoint x: 162, endPoint y: 89, distance: 77.6
click at [162, 89] on div "< div class = "w-full text-[#7b7b7b]" > <!-- Header Container --> < div class =…" at bounding box center [281, 310] width 454 height 455
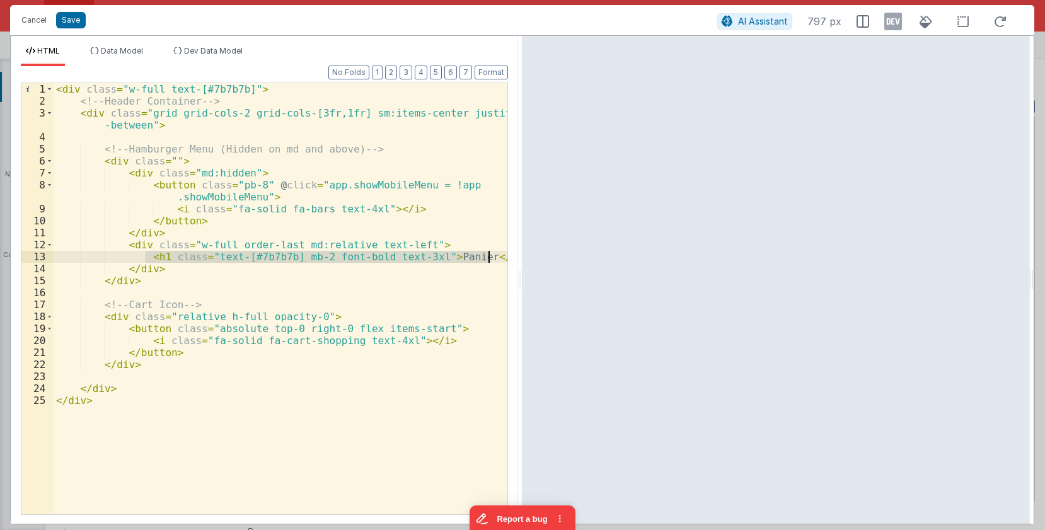
drag, startPoint x: 142, startPoint y: 255, endPoint x: 487, endPoint y: 257, distance: 344.3
click at [487, 257] on div "< div class = "w-full text-[#7b7b7b]" > <!-- Header Container --> < div class =…" at bounding box center [281, 310] width 454 height 455
click at [35, 18] on button "Cancel" at bounding box center [34, 20] width 38 height 18
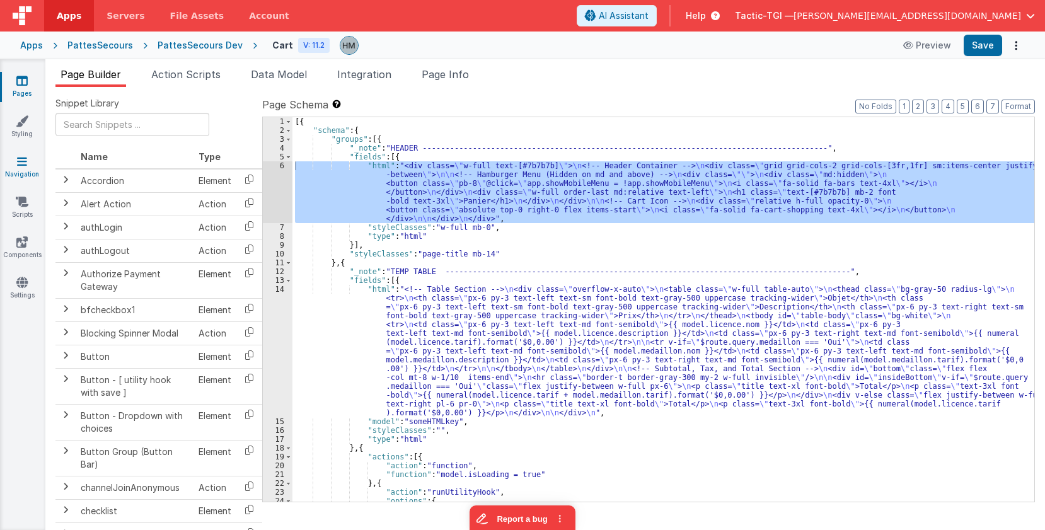
click at [25, 173] on link "Navigation" at bounding box center [21, 167] width 45 height 25
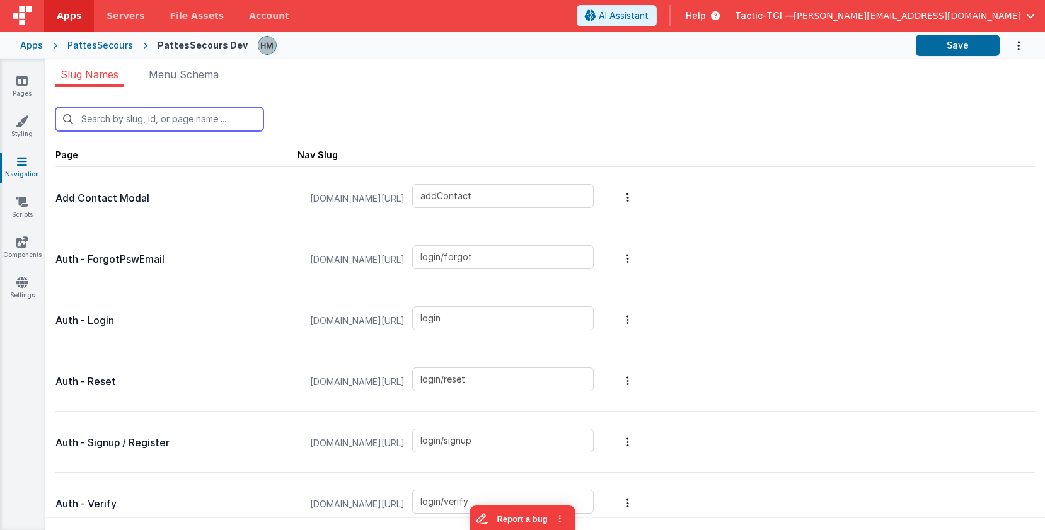
click at [127, 118] on input "text" at bounding box center [159, 119] width 208 height 24
type input "c"
type input "login/signup"
type input "login/verify"
type input "cart"
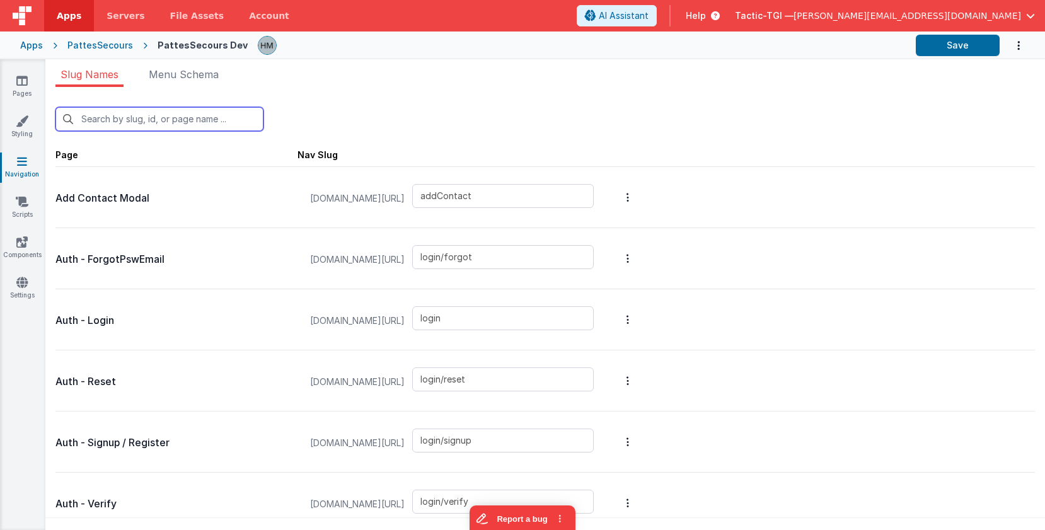
type input "payment/confirmation"
type input "login/reset/success"
type input "paymenthistory"
type input "animalMod"
type input "addAnimal"
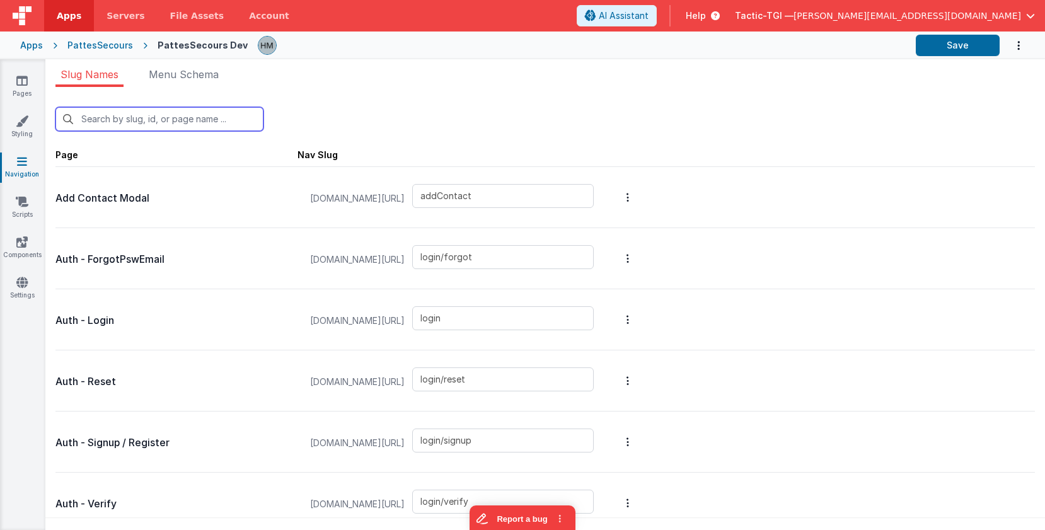
type input "pickCity"
type input "user_details"
type input "login/forgot/sent"
type input "cityInfos"
type input "test"
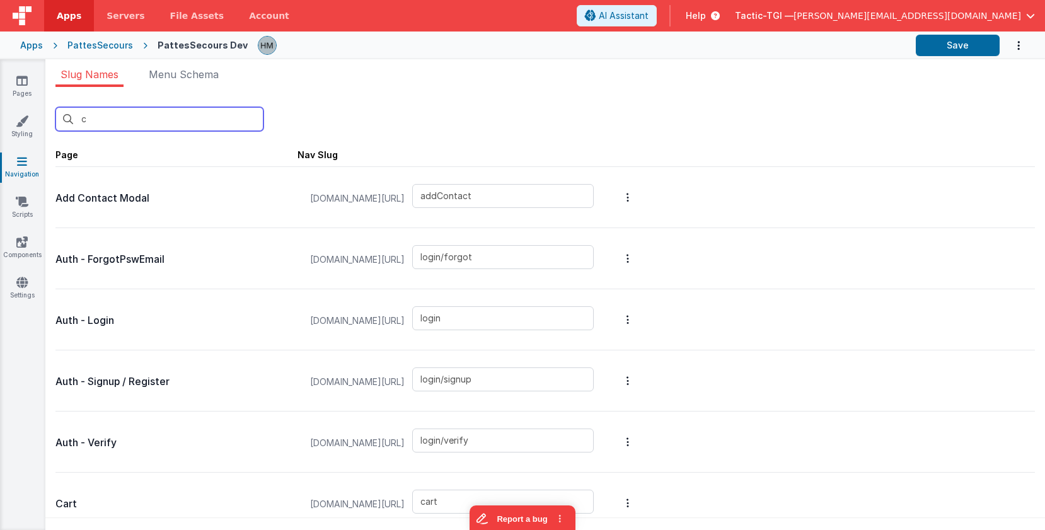
type input "ca"
type input "cart"
type input "payment/confirmation"
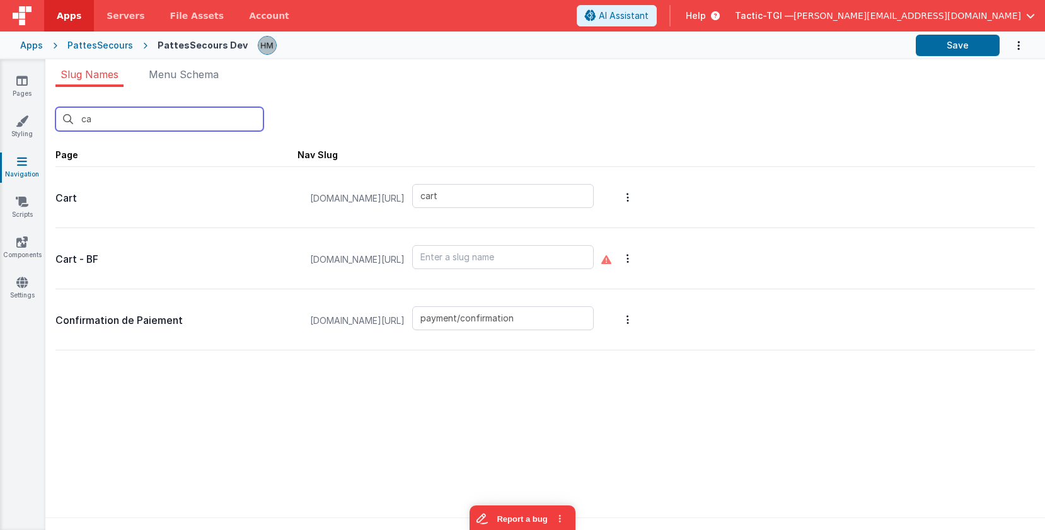
type input "ca"
click at [501, 254] on input "text" at bounding box center [503, 257] width 182 height 24
type input "cart2"
drag, startPoint x: 557, startPoint y: 150, endPoint x: 576, endPoint y: 148, distance: 19.1
click at [559, 149] on span "Page Nav Slug" at bounding box center [545, 154] width 980 height 26
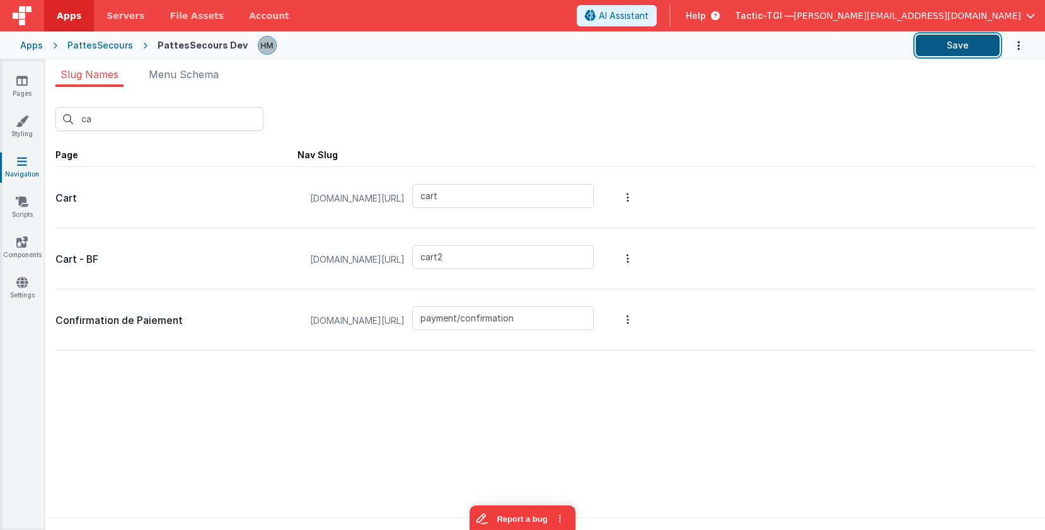
click at [968, 50] on button "Save" at bounding box center [958, 45] width 84 height 21
